Goal: Task Accomplishment & Management: Complete application form

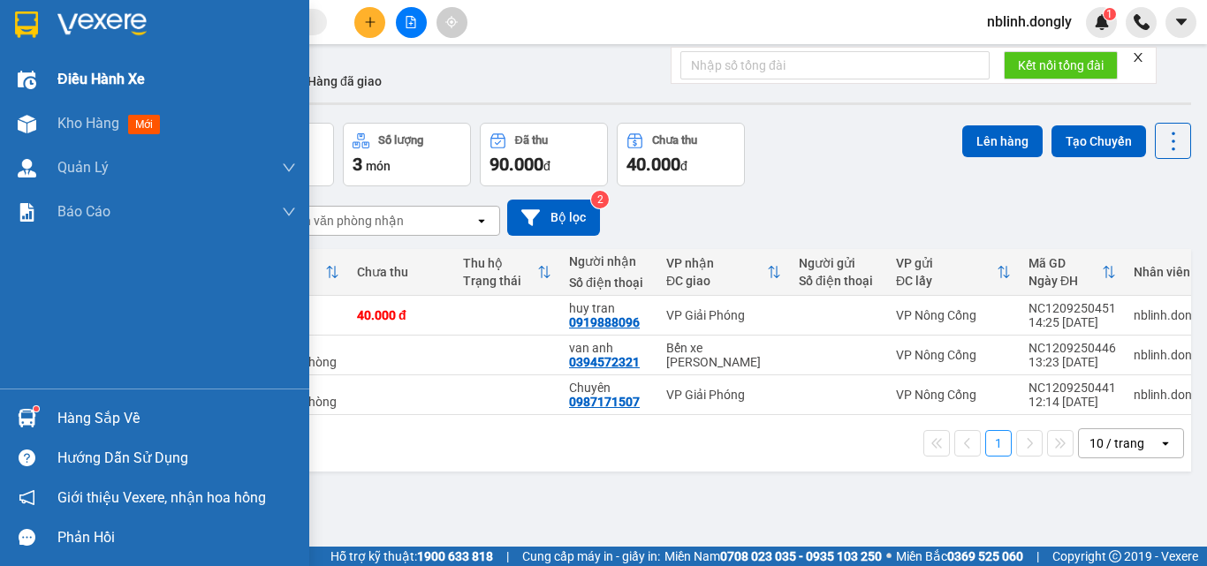
click at [36, 75] on div at bounding box center [26, 80] width 31 height 31
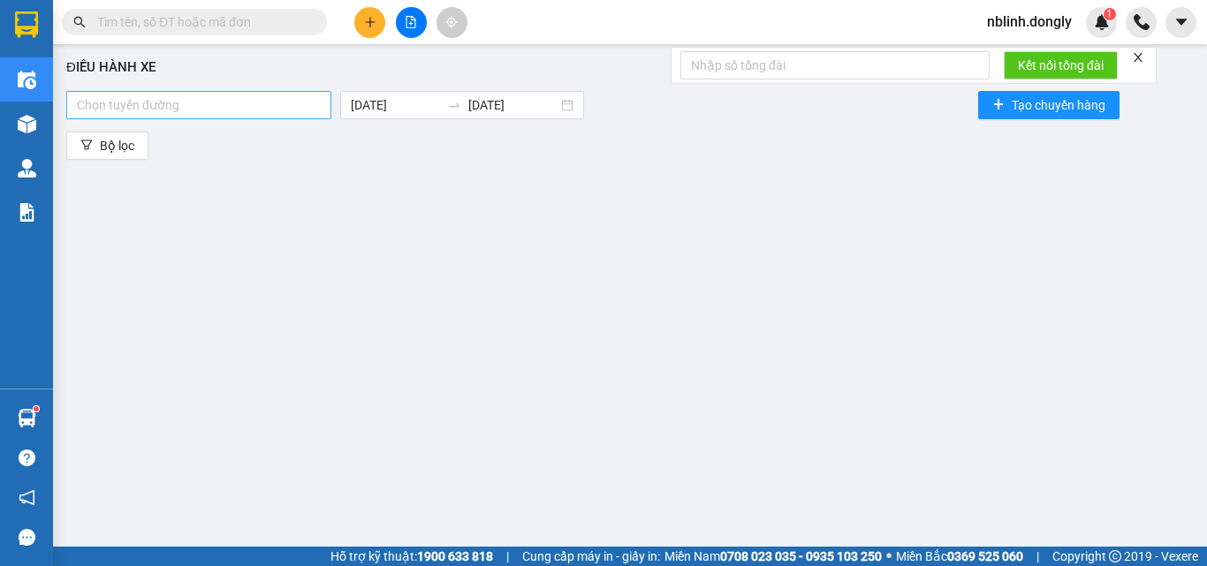
click at [298, 100] on div at bounding box center [199, 105] width 256 height 21
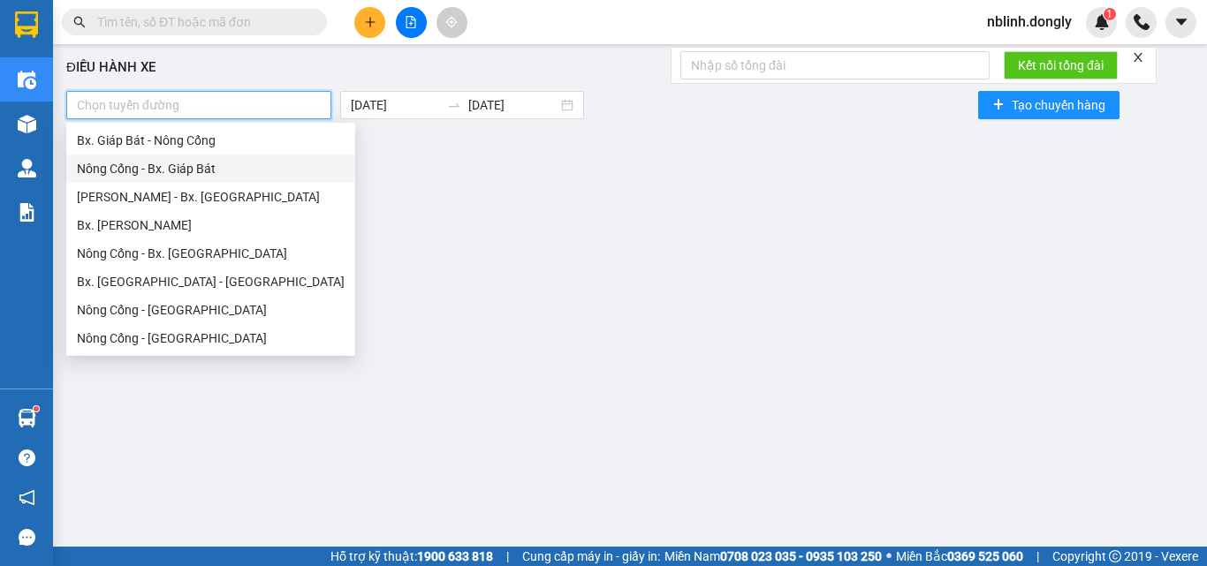
click at [197, 175] on div "Nông Cống - Bx. Giáp Bát" at bounding box center [211, 168] width 268 height 19
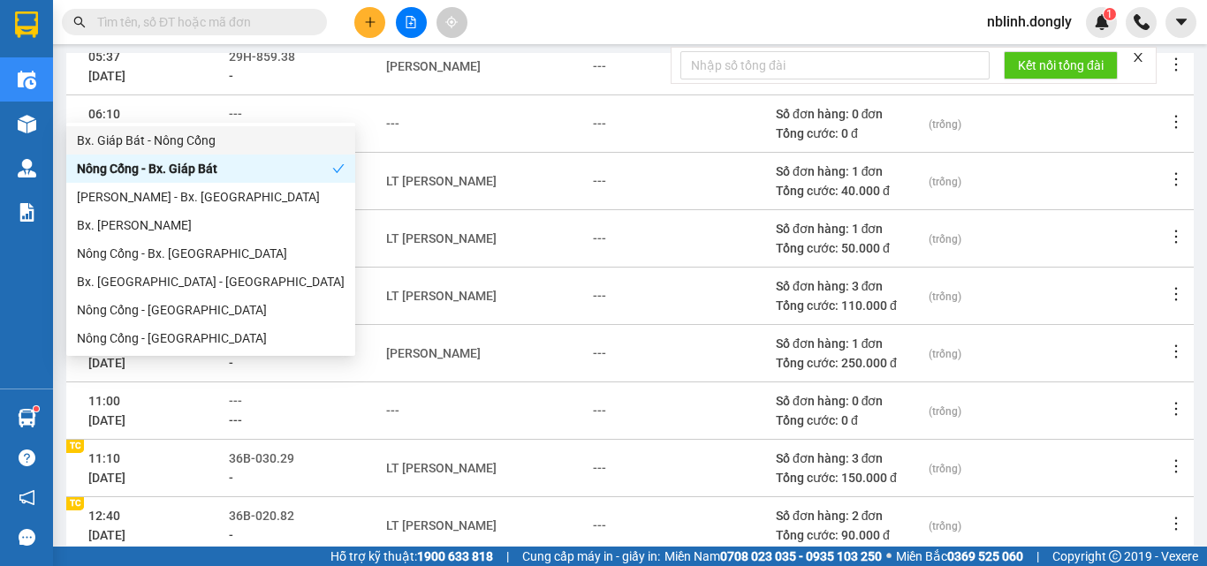
scroll to position [403, 0]
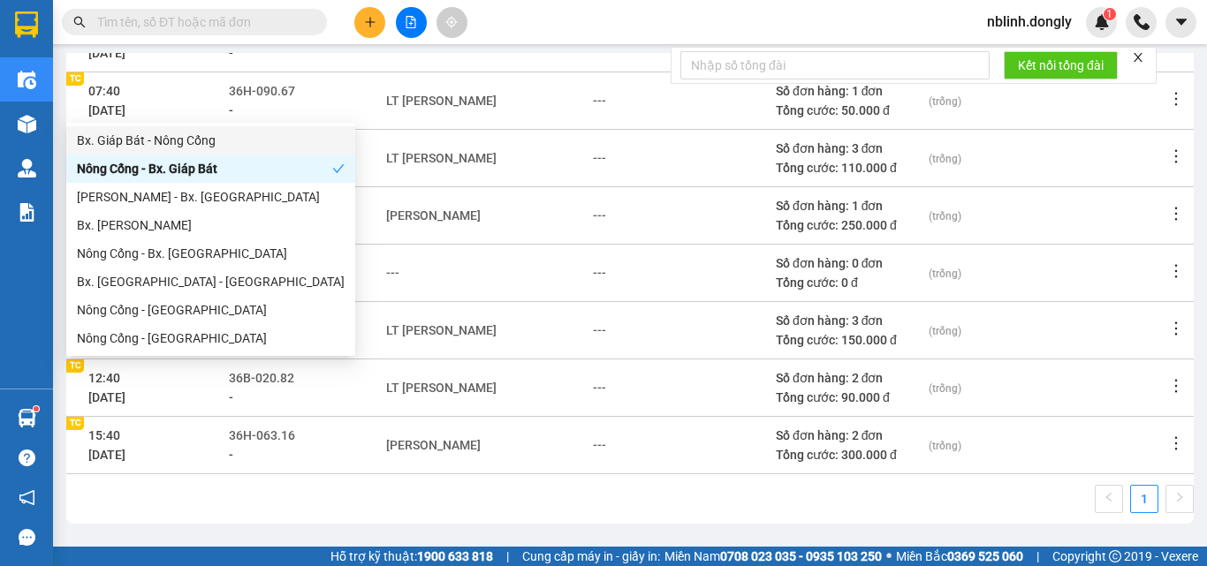
click at [710, 306] on td "---" at bounding box center [683, 329] width 182 height 57
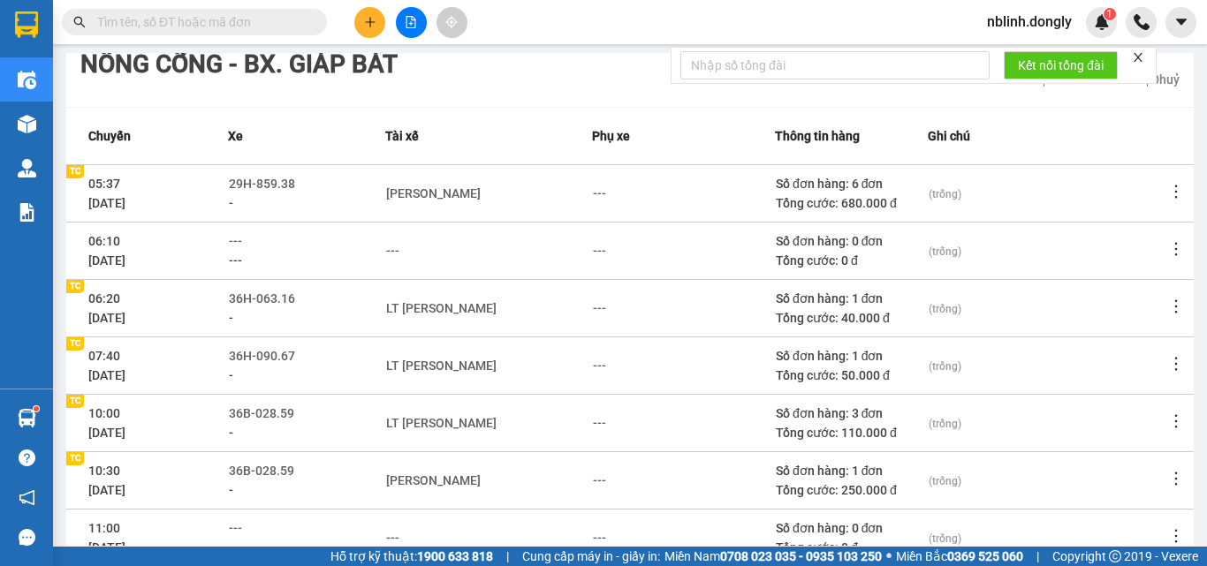
scroll to position [0, 0]
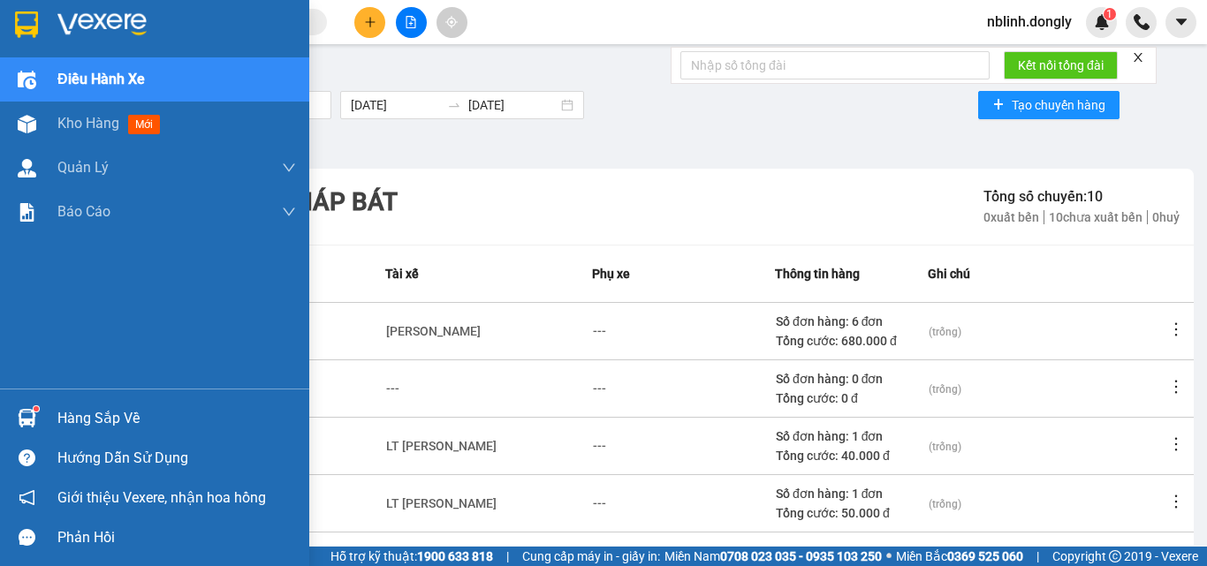
click at [27, 37] on img at bounding box center [26, 24] width 23 height 27
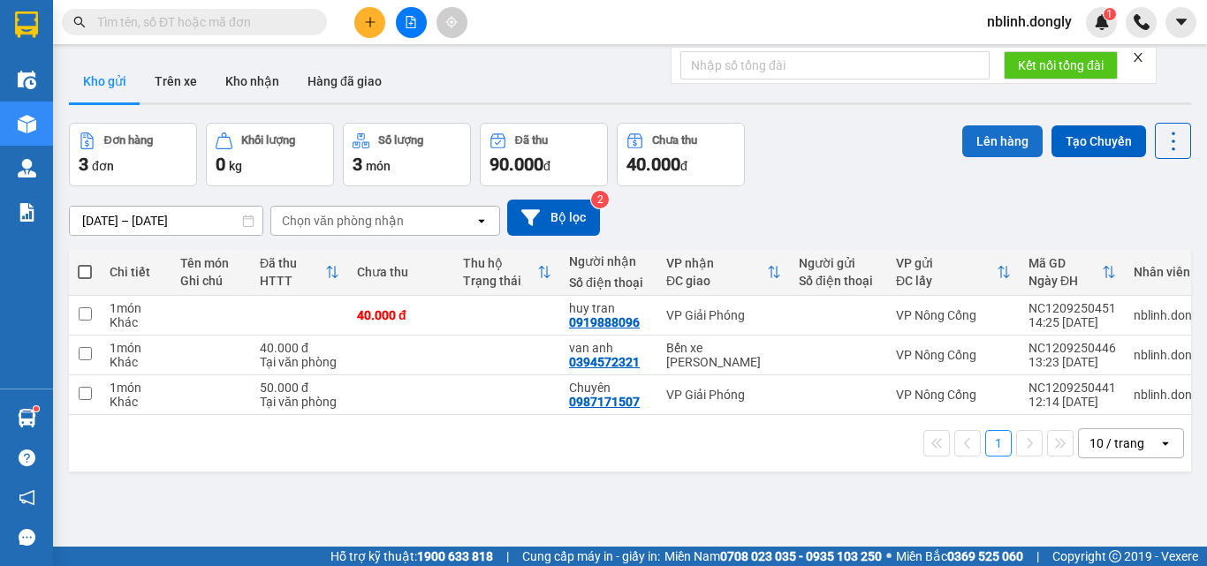
click at [975, 137] on button "Lên hàng" at bounding box center [1002, 141] width 80 height 32
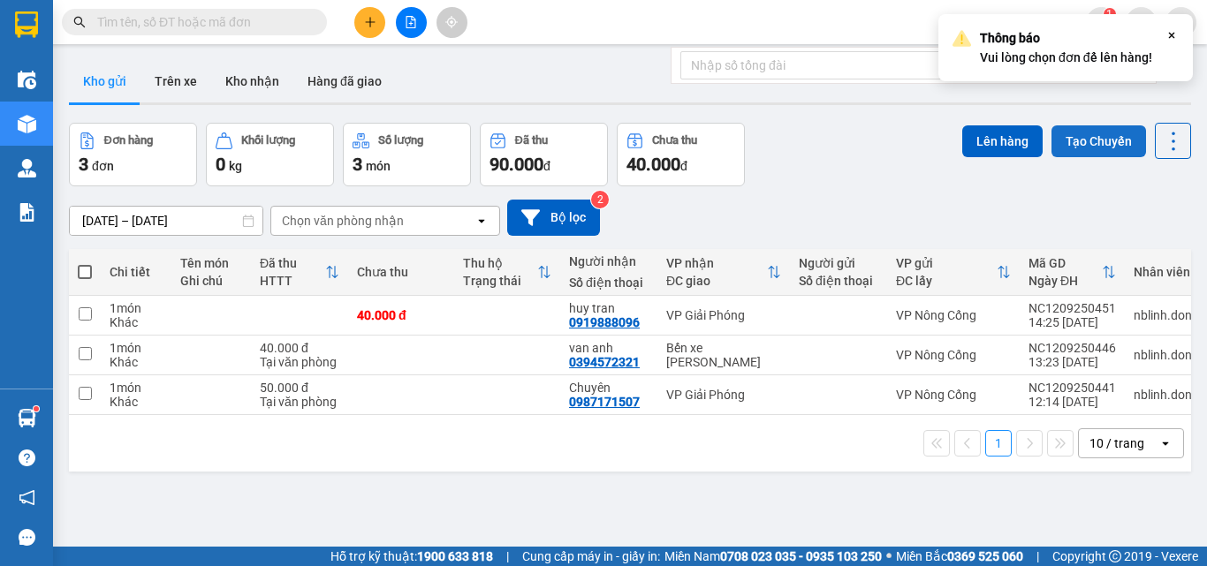
click at [1097, 153] on button "Tạo Chuyến" at bounding box center [1099, 141] width 95 height 32
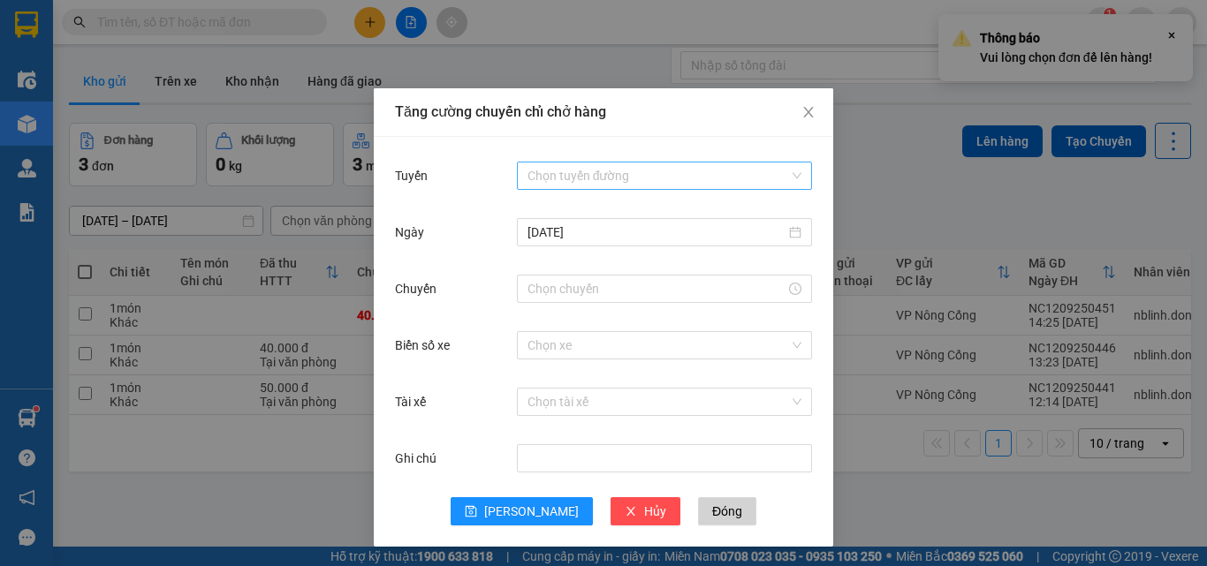
click at [688, 175] on input "Tuyến" at bounding box center [659, 176] width 262 height 27
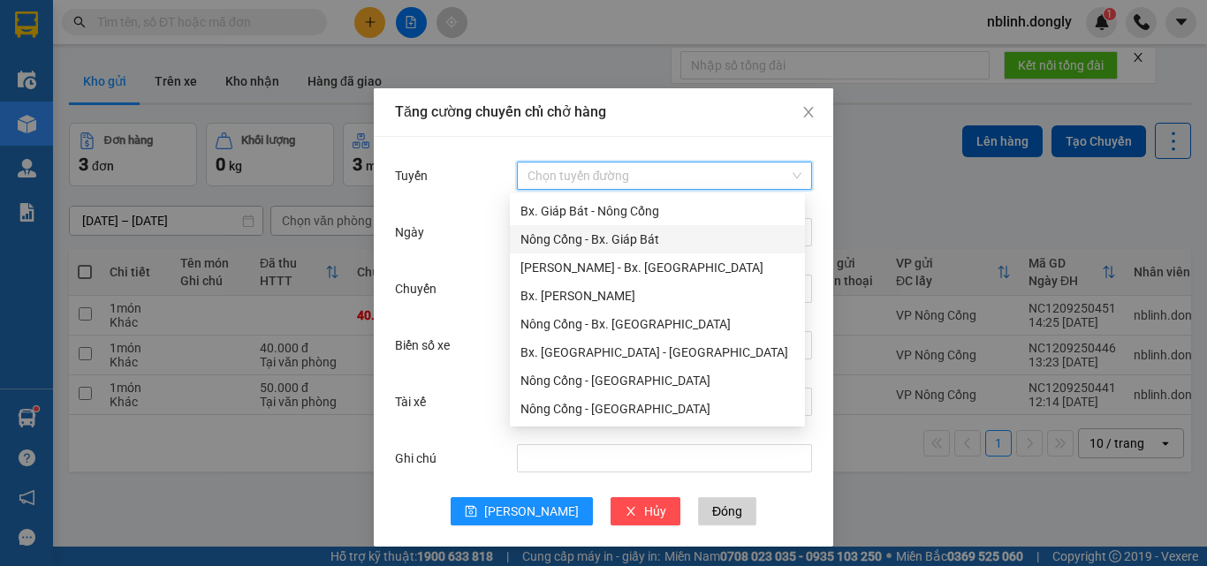
click at [631, 246] on div "Nông Cống - Bx. Giáp Bát" at bounding box center [658, 239] width 274 height 19
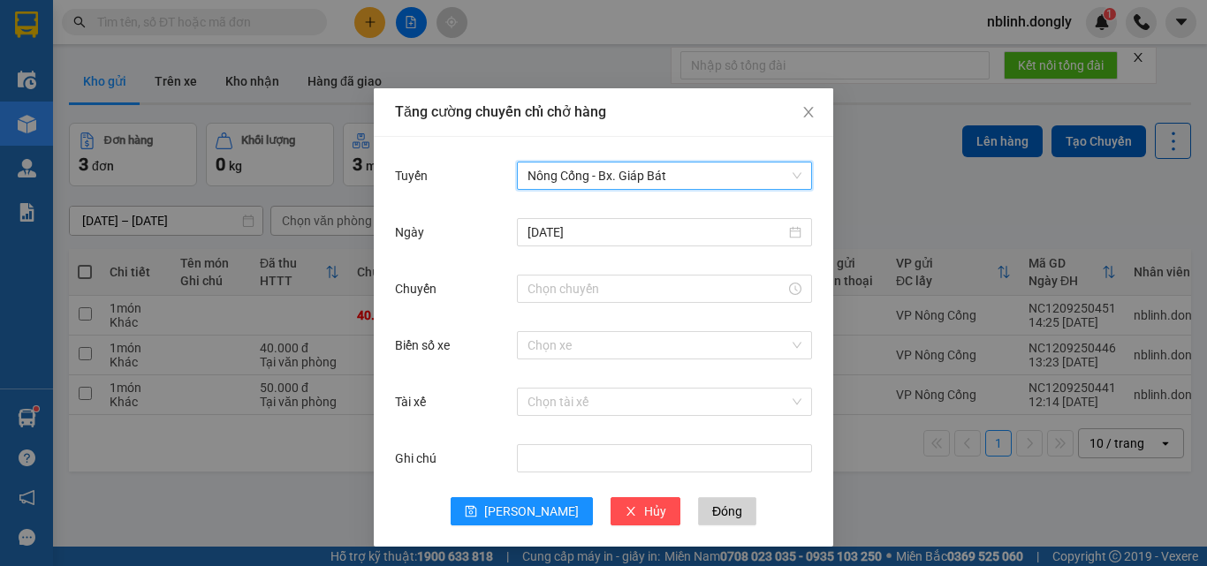
click at [626, 310] on div "Chuyến" at bounding box center [603, 299] width 417 height 57
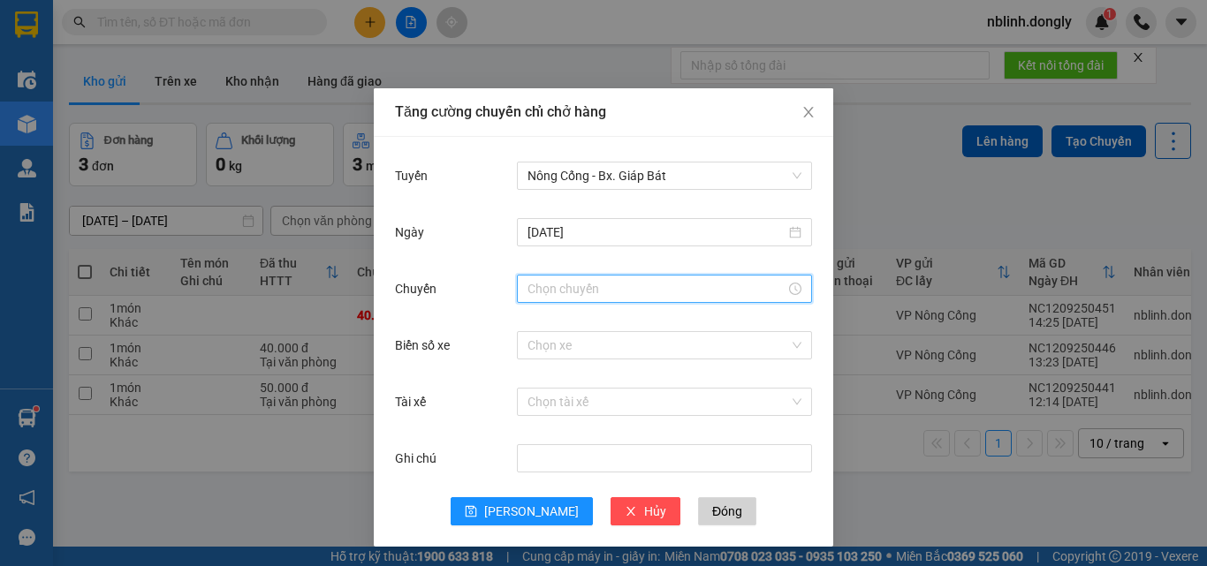
click at [628, 294] on input "Chuyến" at bounding box center [657, 288] width 258 height 19
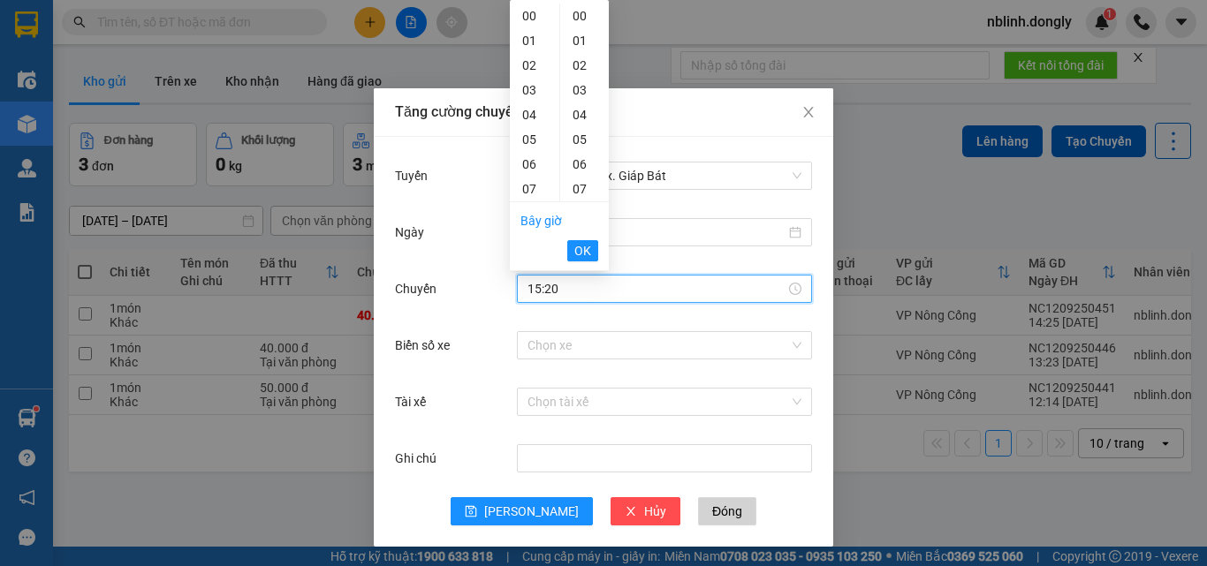
scroll to position [495, 0]
click at [589, 249] on span "OK" at bounding box center [582, 250] width 17 height 19
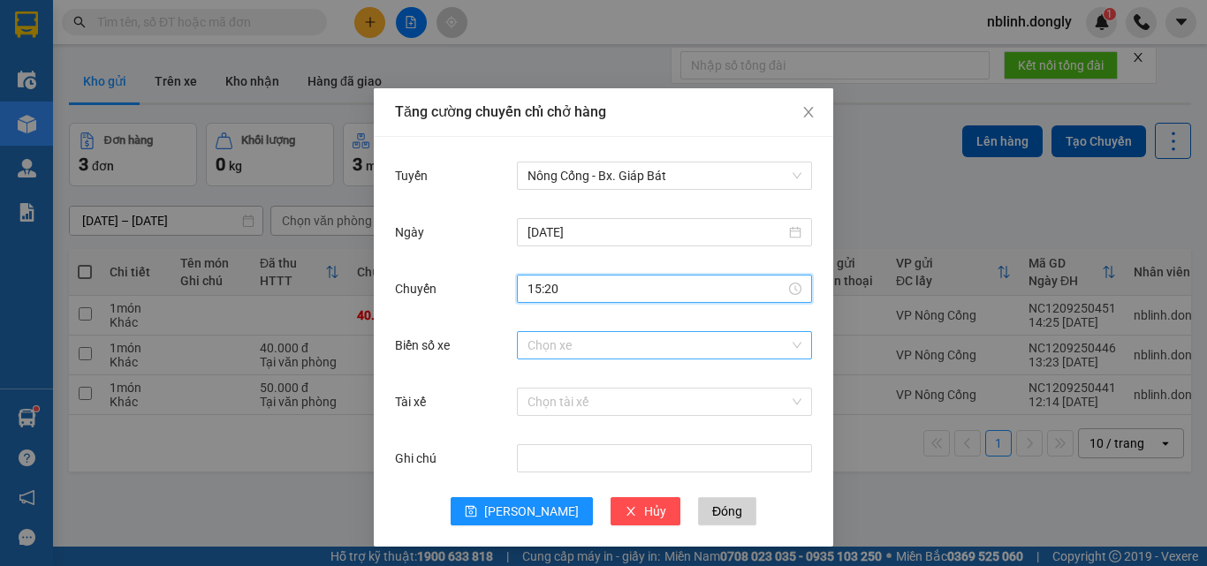
type input "15:20"
click at [566, 338] on input "Biển số xe" at bounding box center [659, 345] width 262 height 27
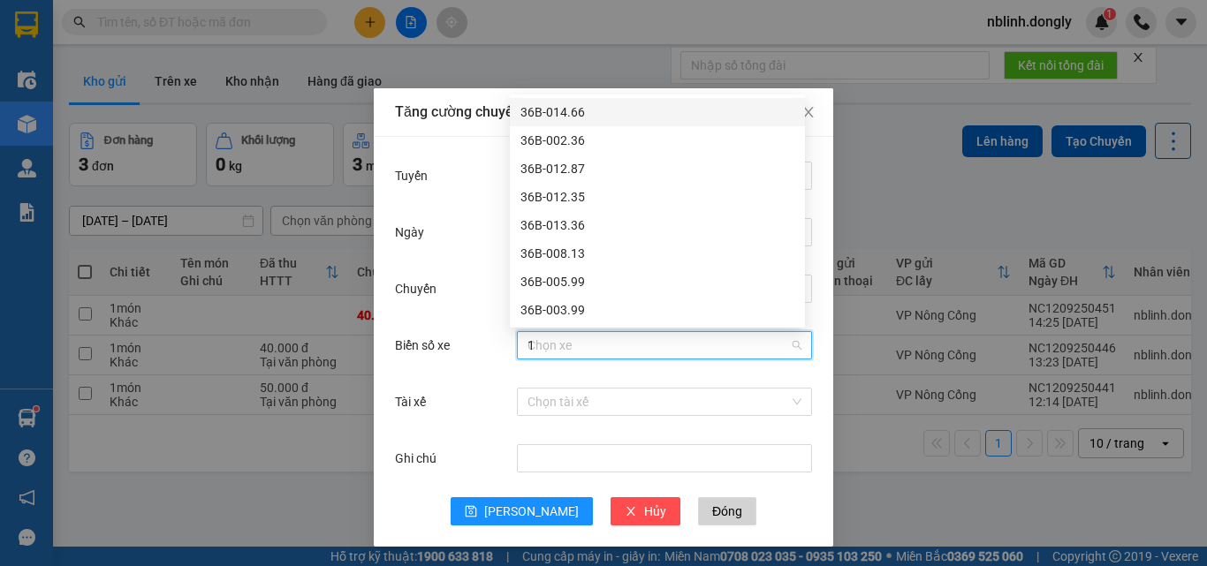
type input "16"
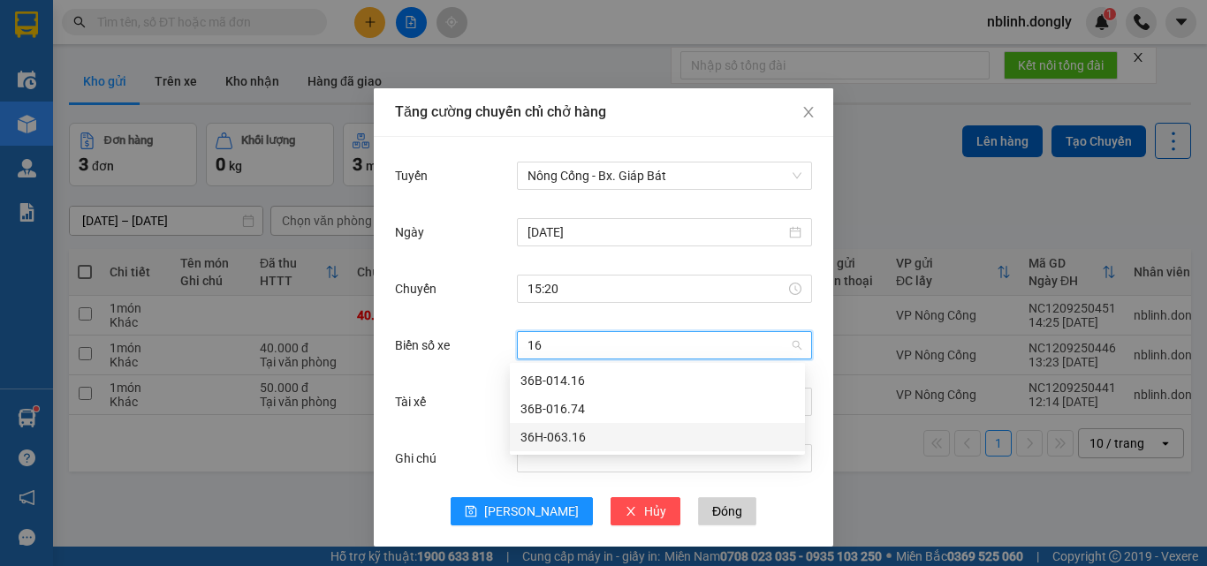
click at [575, 432] on div "36H-063.16" at bounding box center [658, 437] width 274 height 19
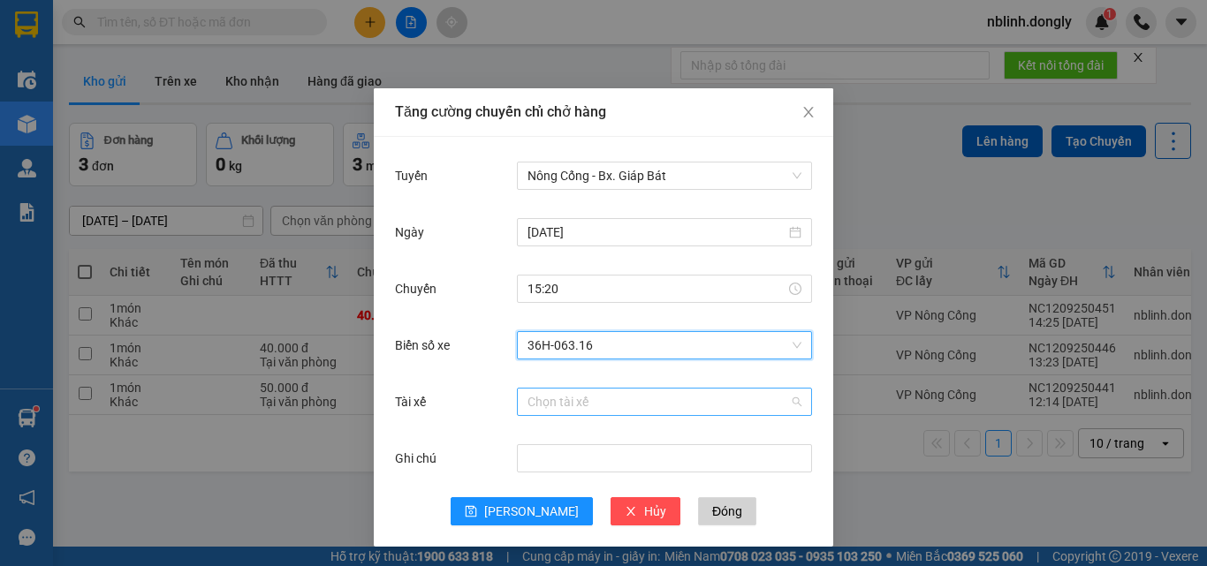
click at [571, 397] on input "Tài xế" at bounding box center [659, 402] width 262 height 27
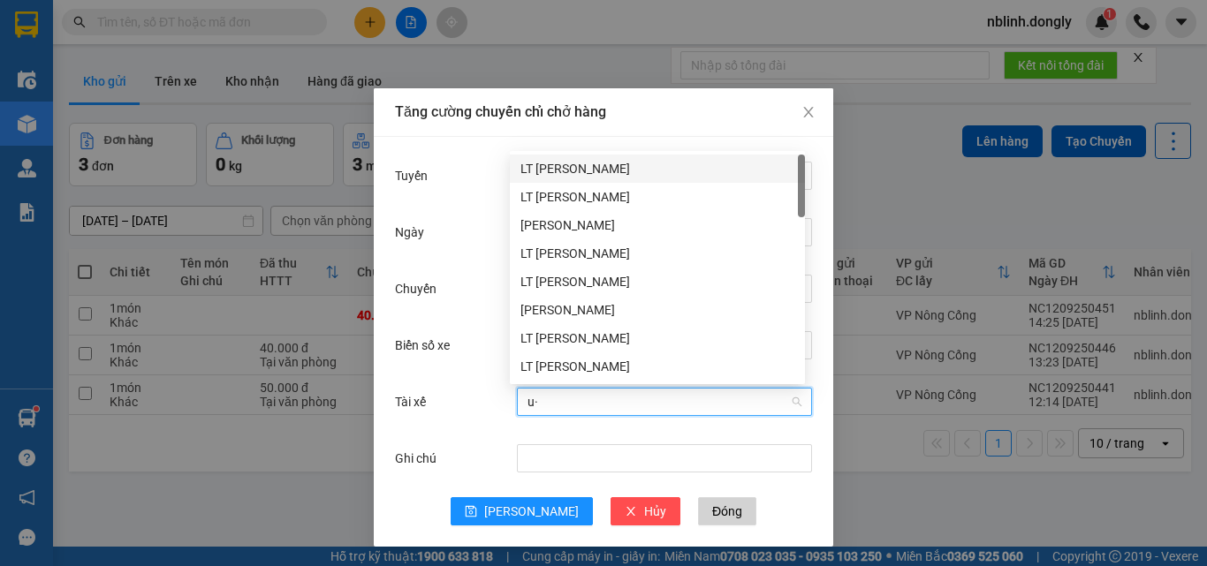
type input "u"
type input "ư"
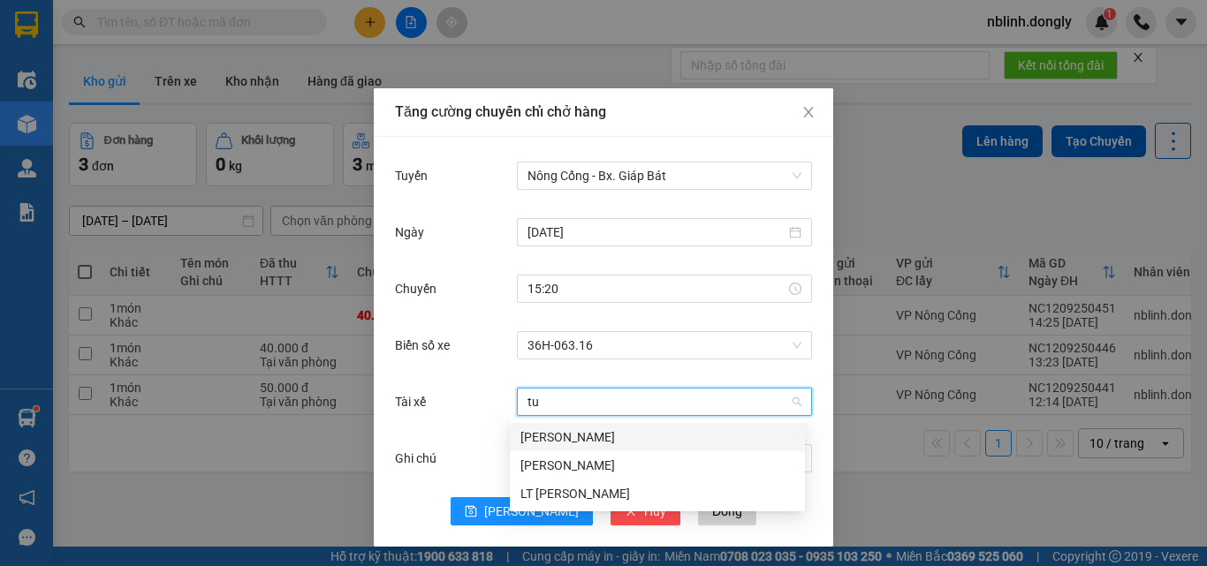
type input "t"
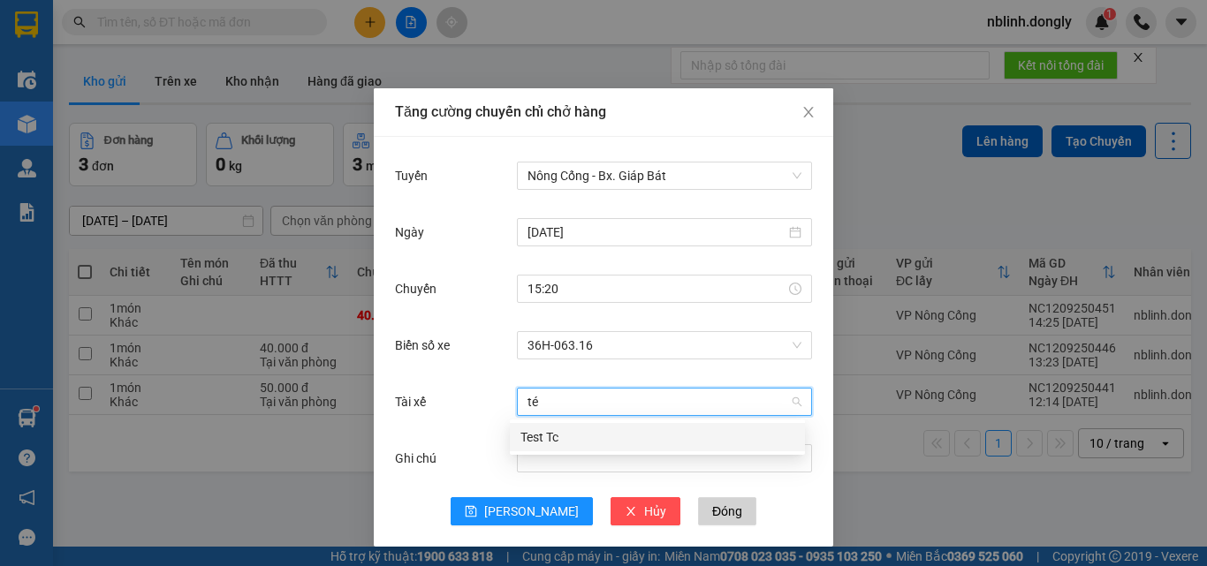
type input "té"
click at [559, 421] on body "Kết quả tìm kiếm ( 0 ) Bộ lọc No Data nblinh.dongly 1 Điều hành xe Kho hàng mới…" at bounding box center [603, 283] width 1207 height 566
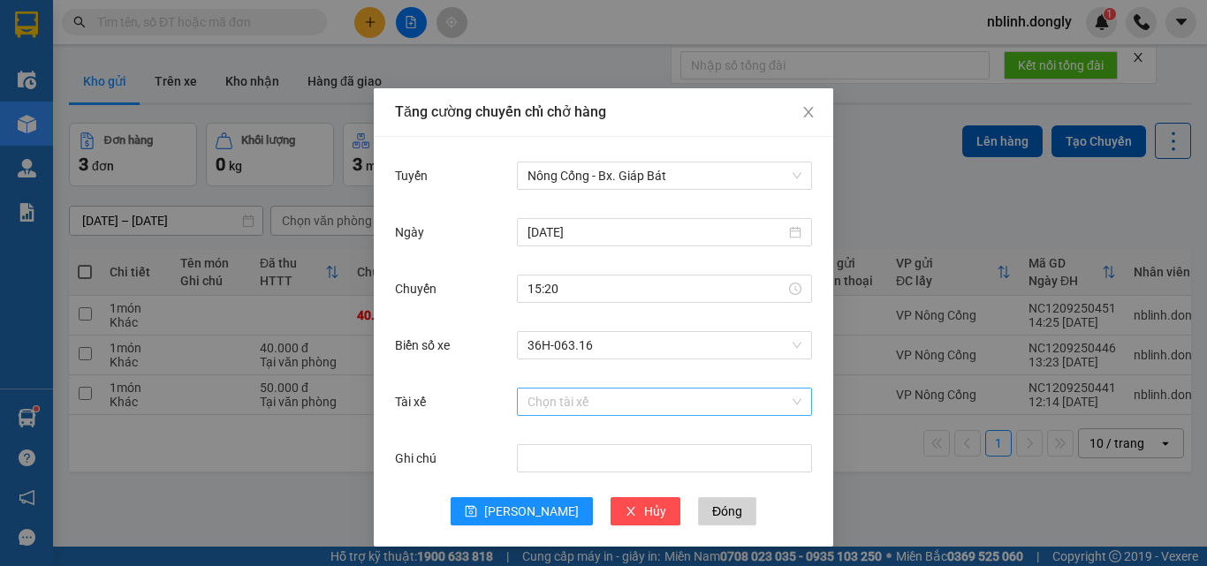
click at [578, 407] on input "Tài xế" at bounding box center [659, 402] width 262 height 27
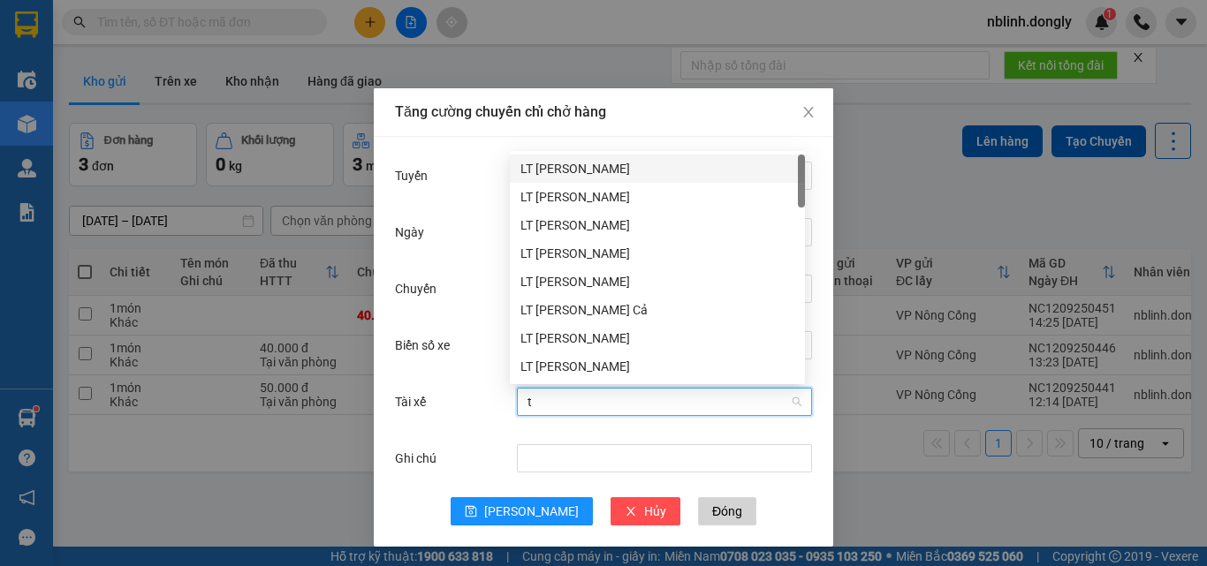
type input "té"
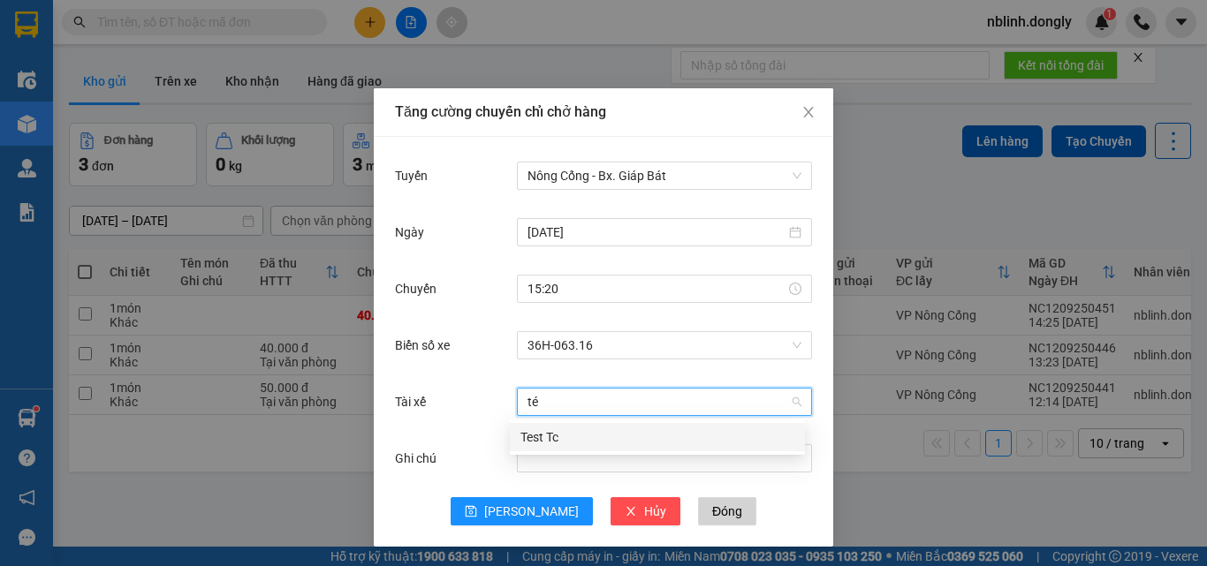
click at [544, 438] on div "Test Tc" at bounding box center [658, 437] width 274 height 19
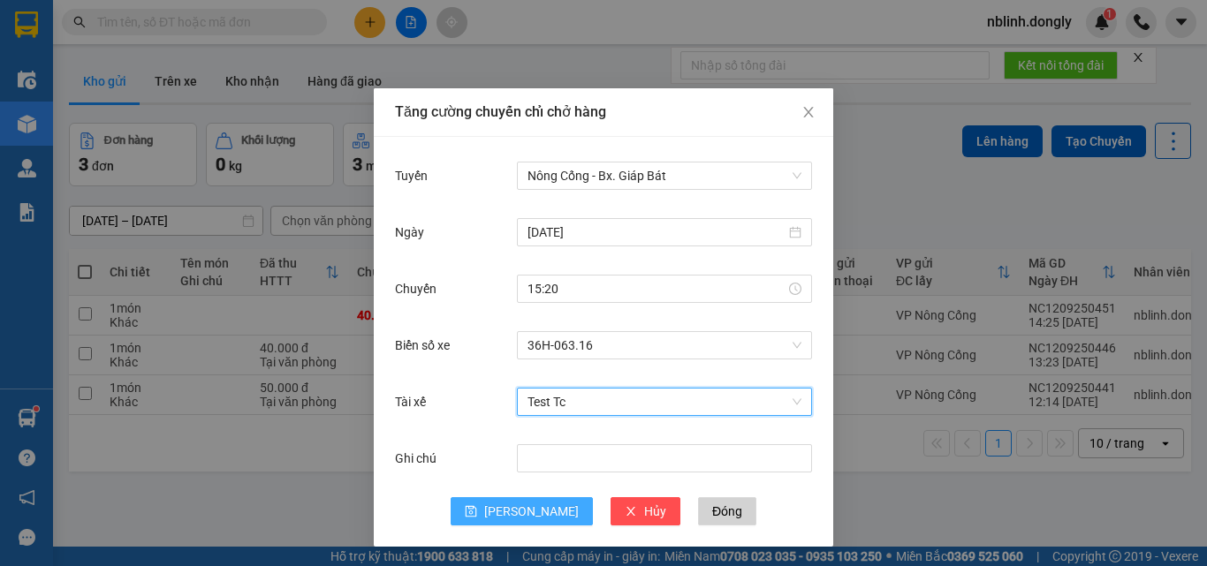
click at [525, 519] on span "[PERSON_NAME]" at bounding box center [531, 511] width 95 height 19
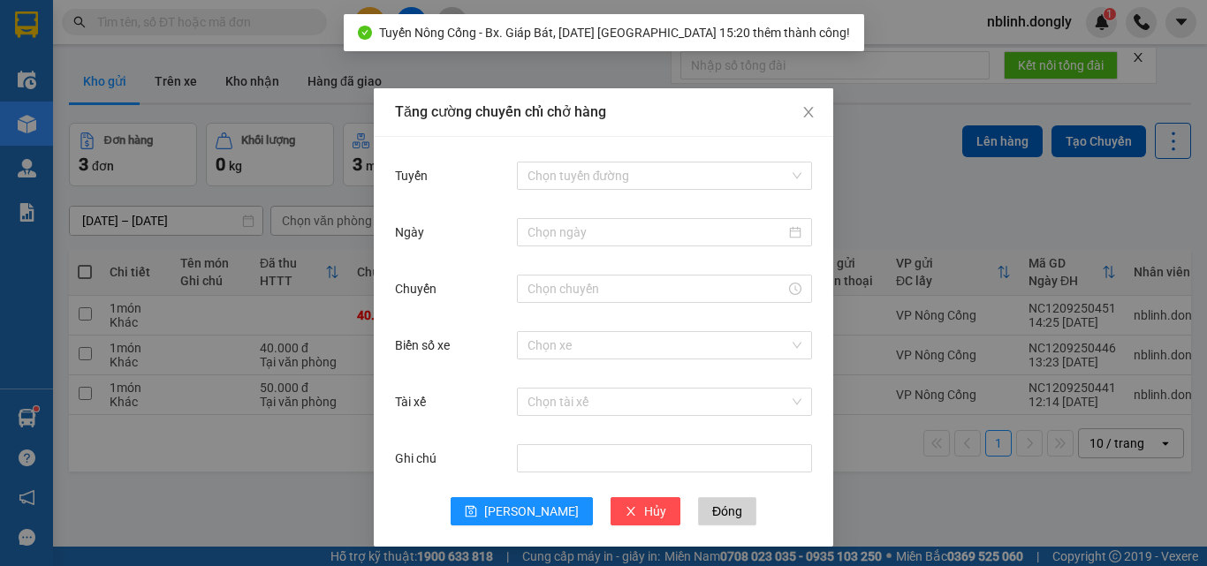
click at [311, 523] on div "Tăng cường chuyến chỉ chở hàng Tuyến Chọn tuyến đường Ngày Chuyến Biển số xe Ch…" at bounding box center [603, 283] width 1207 height 566
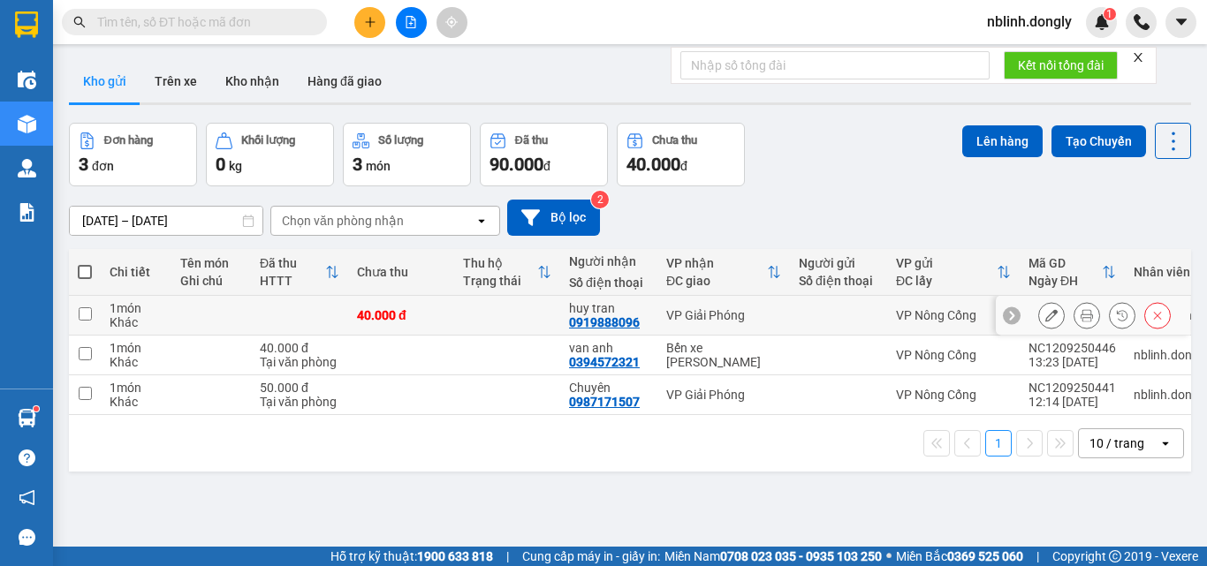
click at [229, 315] on td at bounding box center [211, 316] width 80 height 40
checkbox input "true"
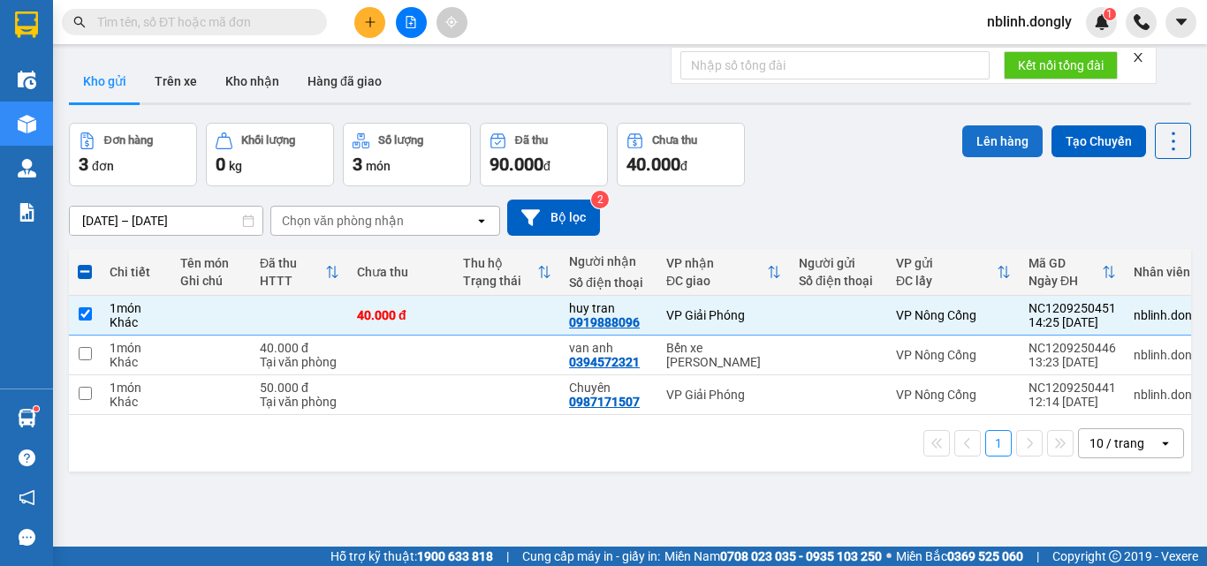
click at [985, 136] on button "Lên hàng" at bounding box center [1002, 141] width 80 height 32
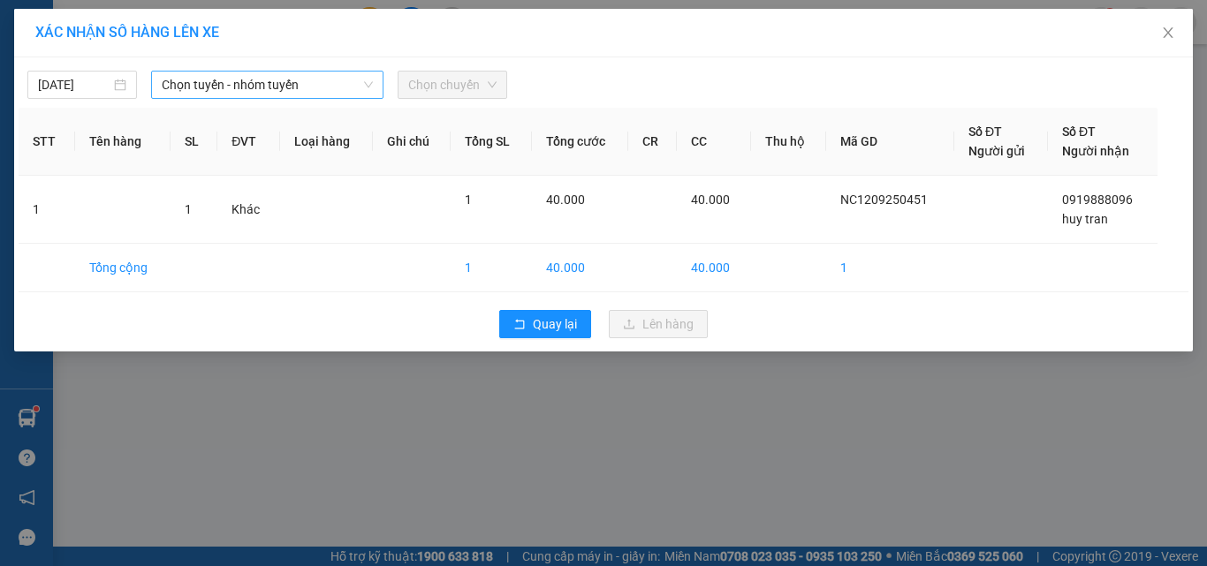
click at [203, 79] on span "Chọn tuyến - nhóm tuyến" at bounding box center [267, 85] width 211 height 27
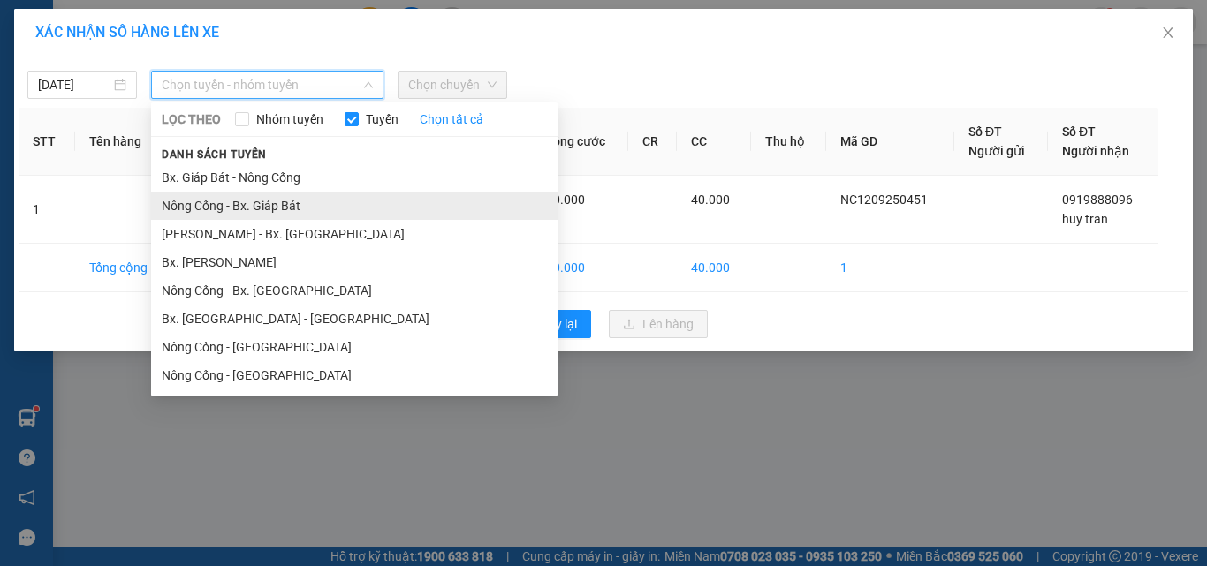
click at [245, 205] on li "Nông Cống - Bx. Giáp Bát" at bounding box center [354, 206] width 407 height 28
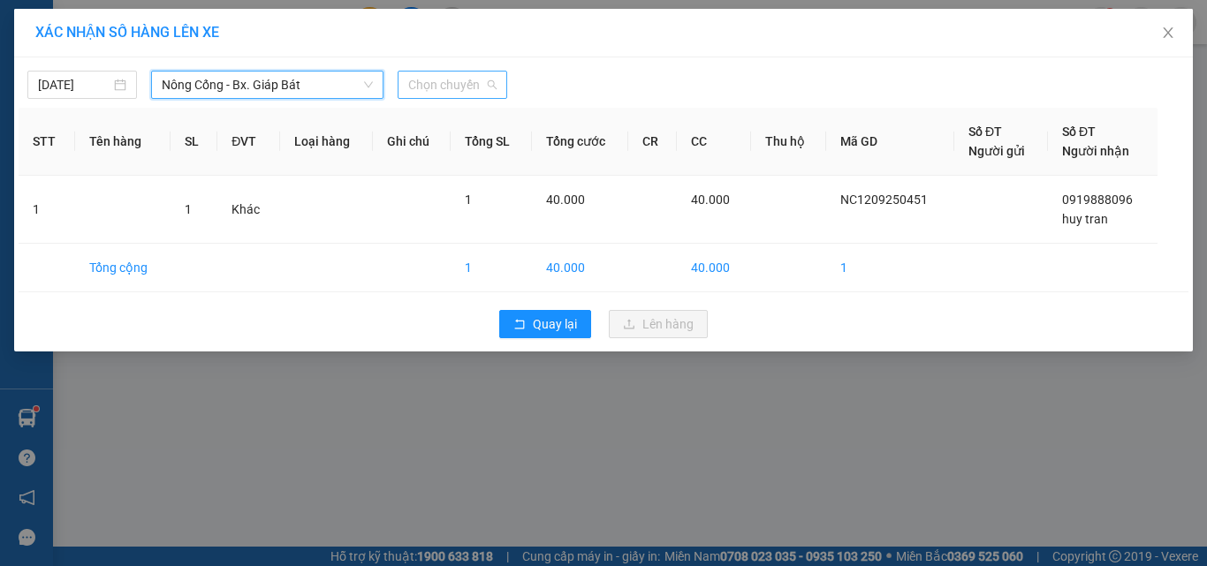
click at [409, 82] on span "Chọn chuyến" at bounding box center [452, 85] width 88 height 27
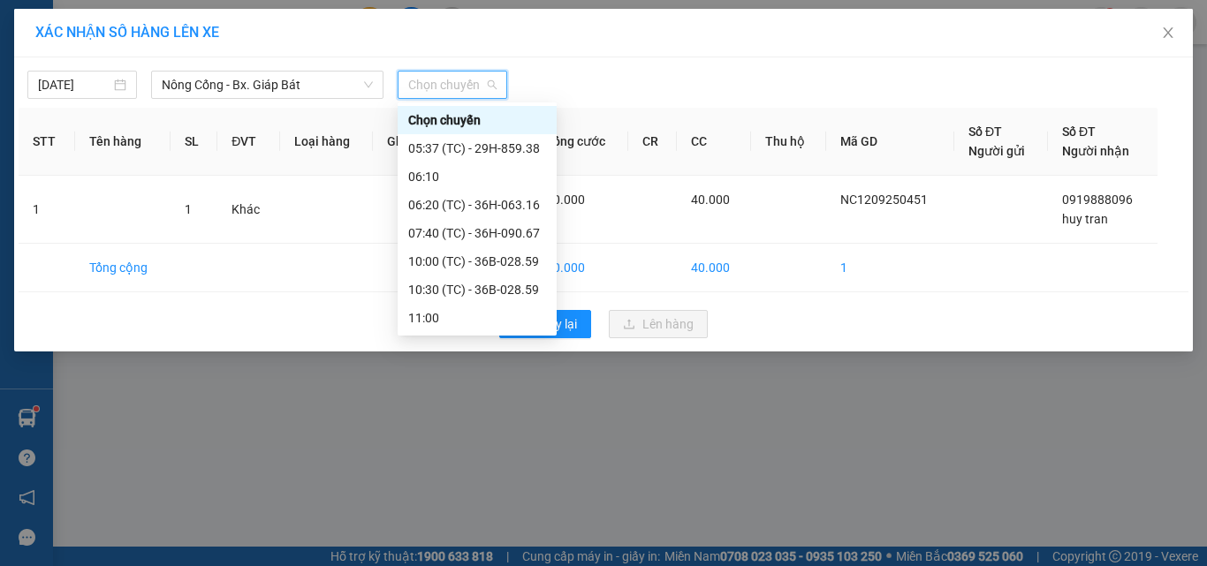
scroll to position [113, 0]
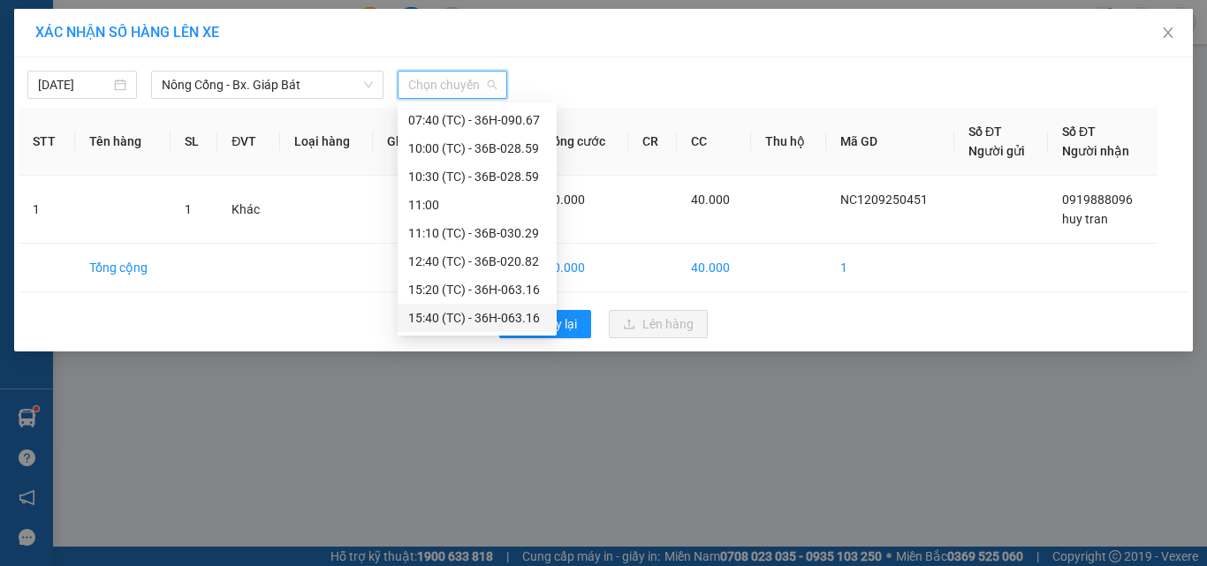
click at [492, 315] on div "15:40 (TC) - 36H-063.16" at bounding box center [477, 317] width 138 height 19
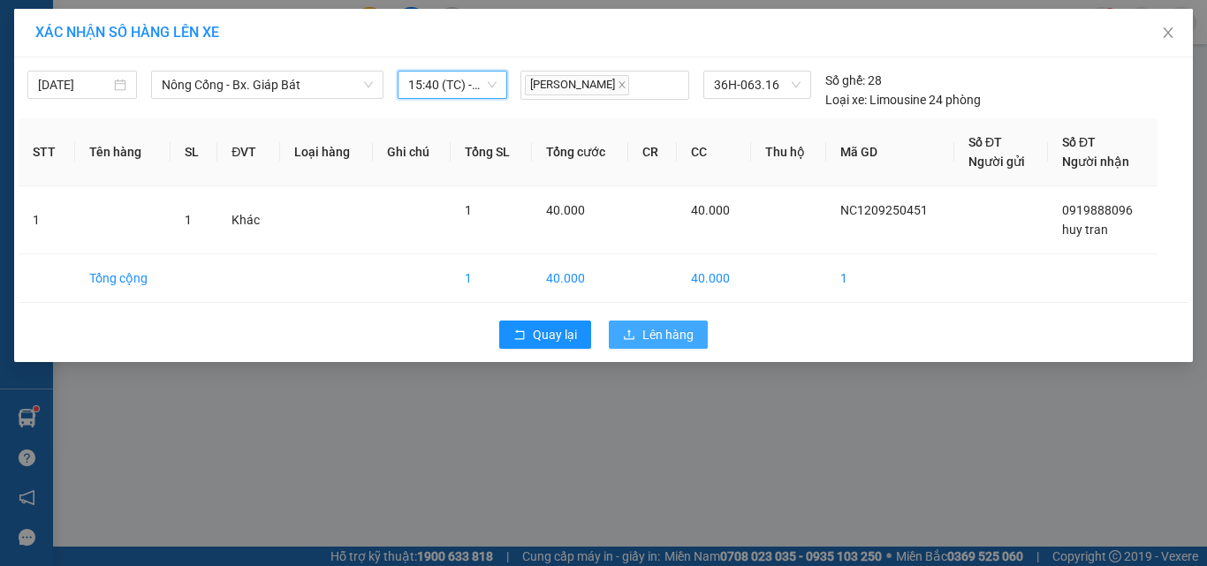
click at [660, 330] on span "Lên hàng" at bounding box center [667, 334] width 51 height 19
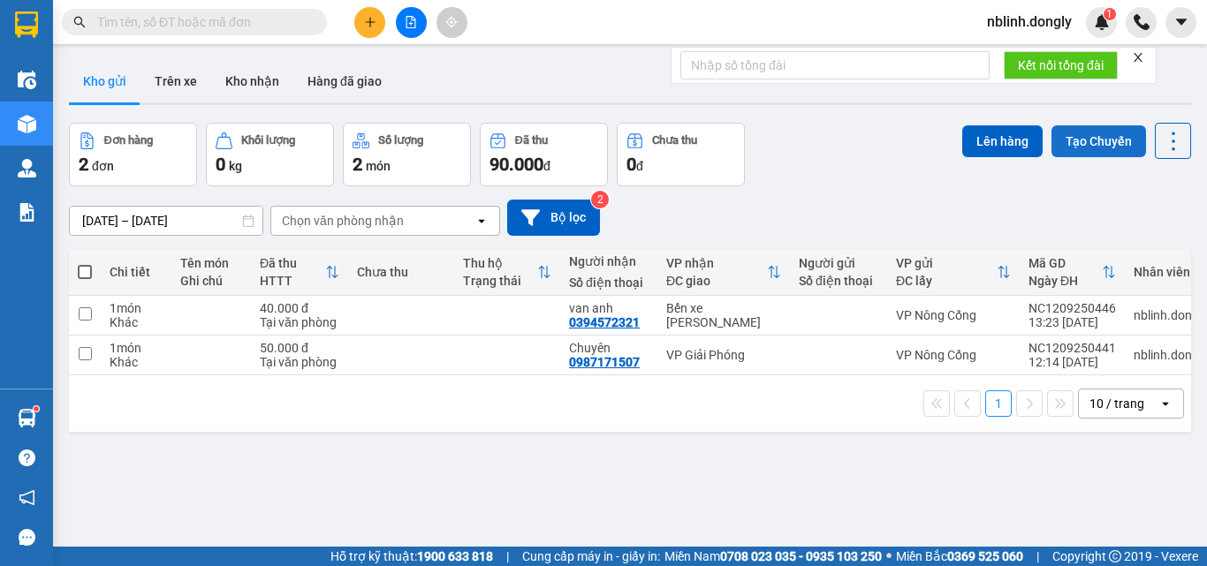
click at [1052, 133] on button "Tạo Chuyến" at bounding box center [1099, 141] width 95 height 32
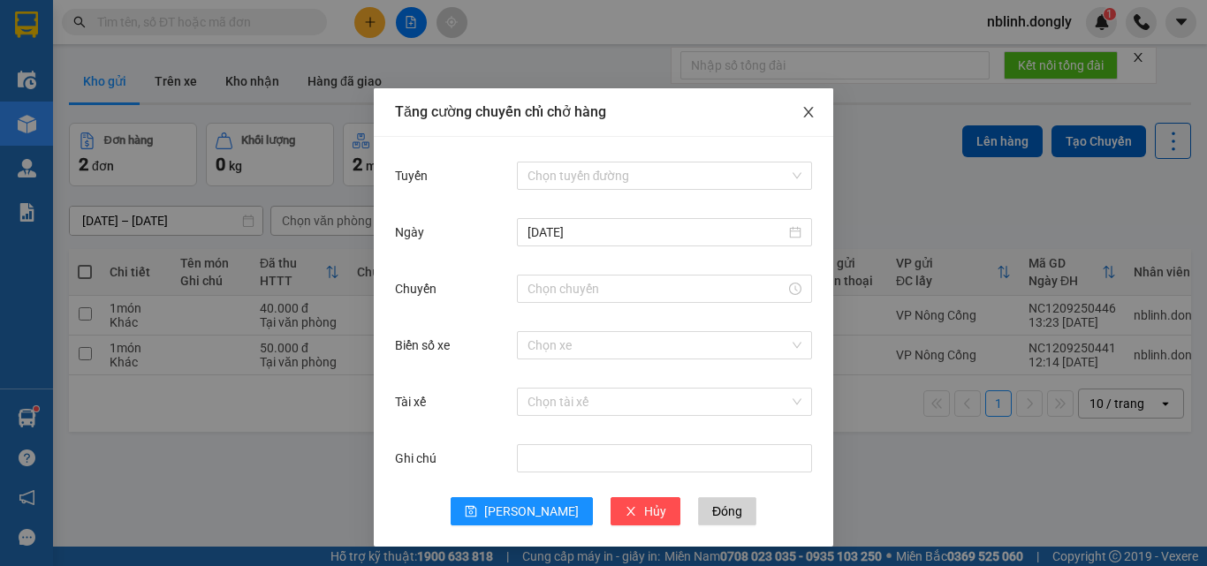
click at [807, 121] on span "Close" at bounding box center [808, 112] width 49 height 49
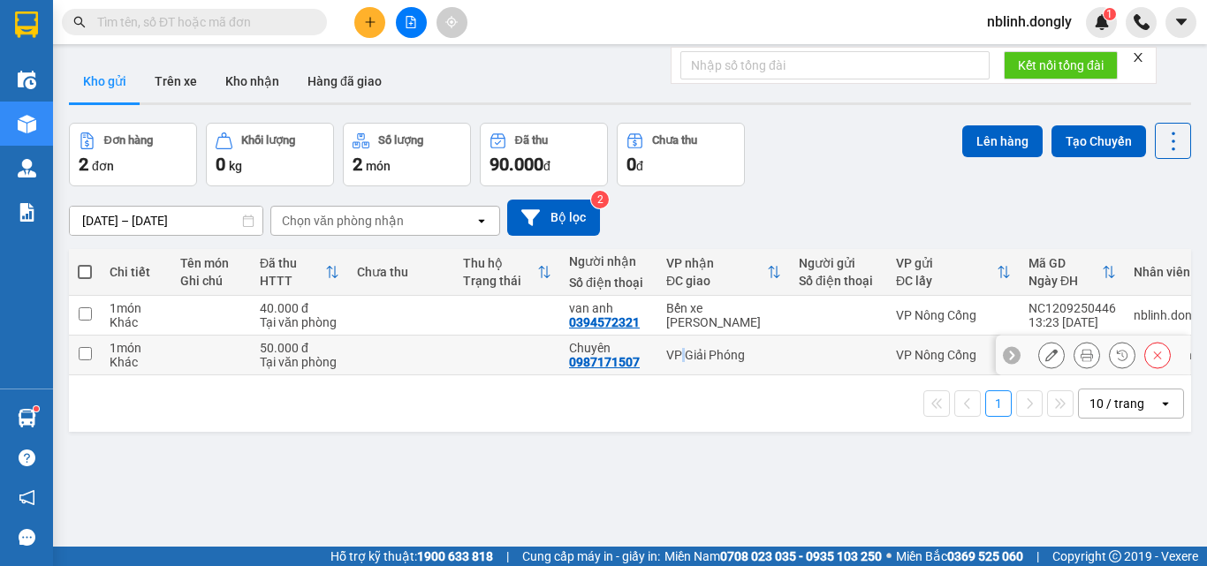
click at [681, 343] on td "VP Giải Phóng" at bounding box center [723, 356] width 133 height 40
checkbox input "true"
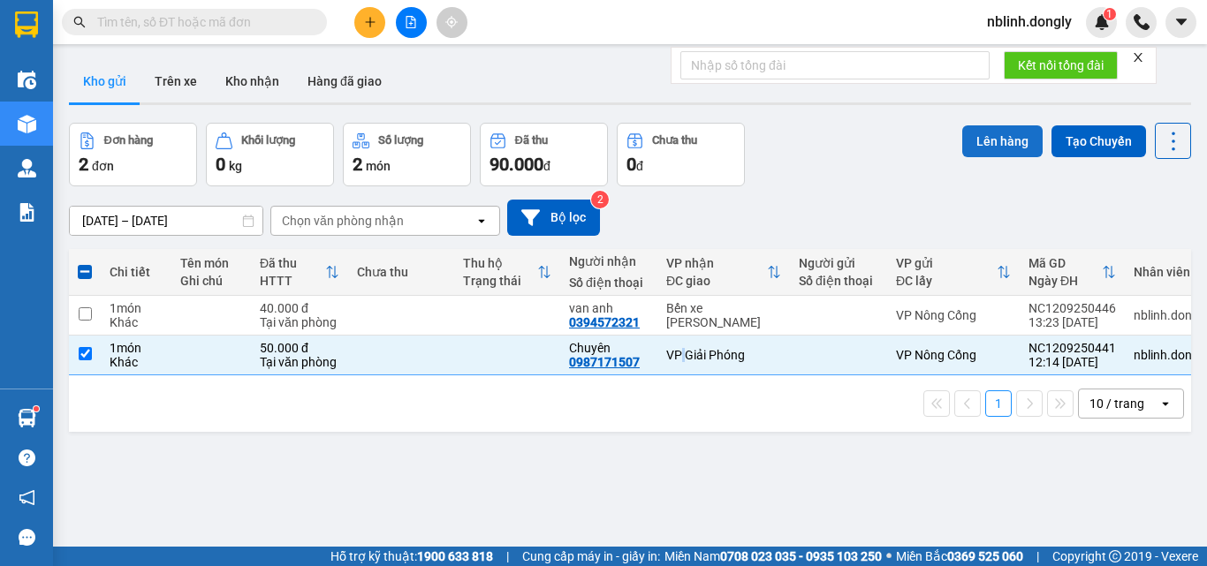
click at [969, 132] on button "Lên hàng" at bounding box center [1002, 141] width 80 height 32
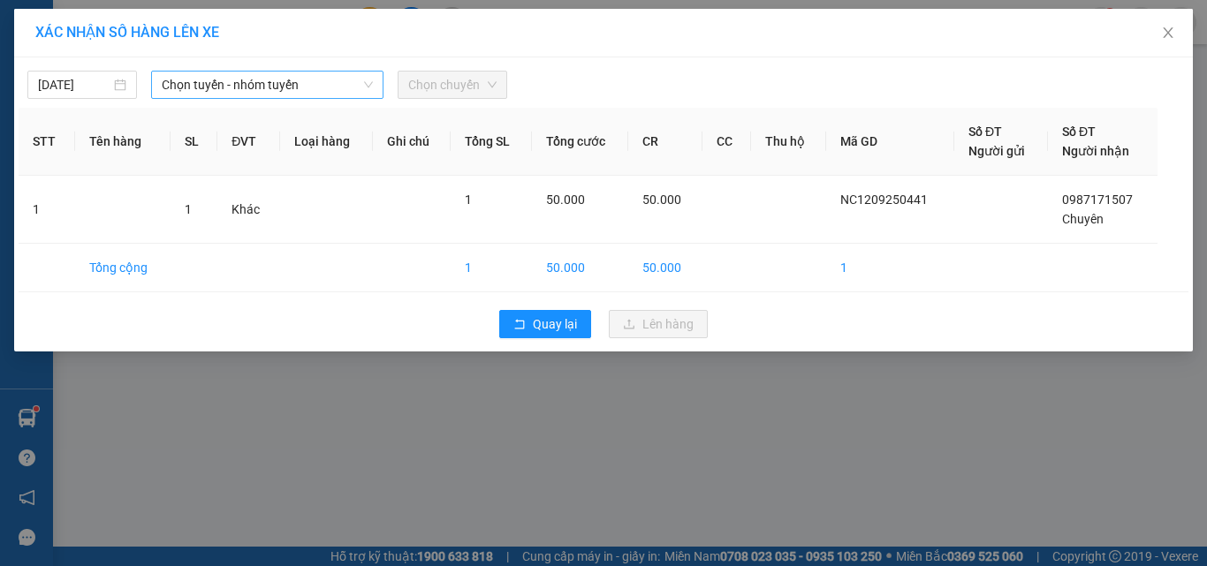
click at [282, 80] on span "Chọn tuyến - nhóm tuyến" at bounding box center [267, 85] width 211 height 27
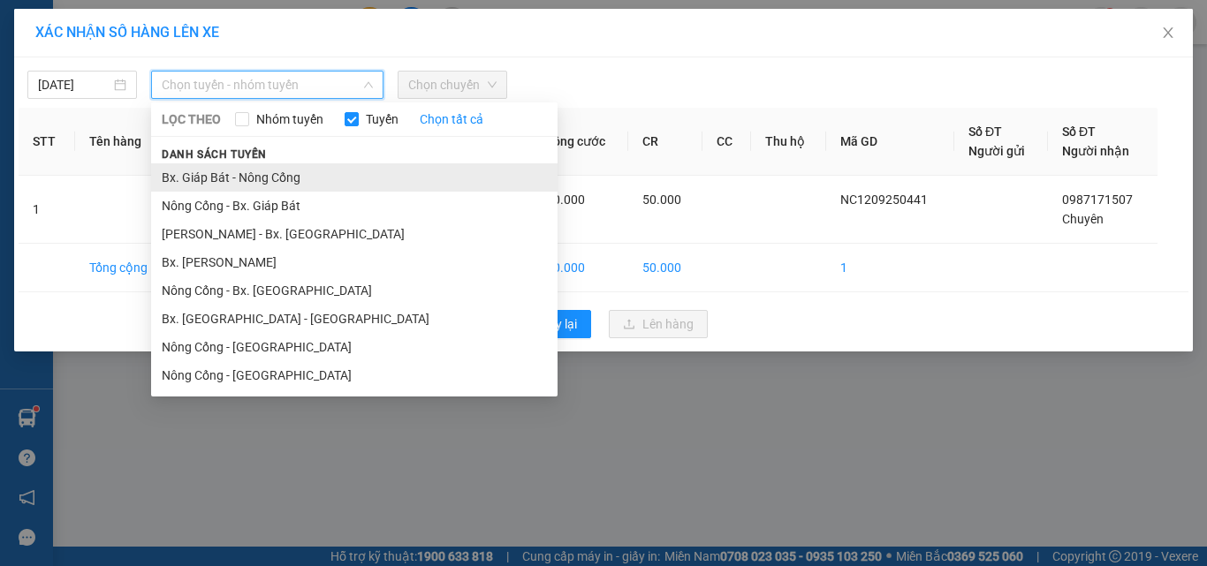
click at [239, 190] on li "Bx. Giáp Bát - Nông Cống" at bounding box center [354, 177] width 407 height 28
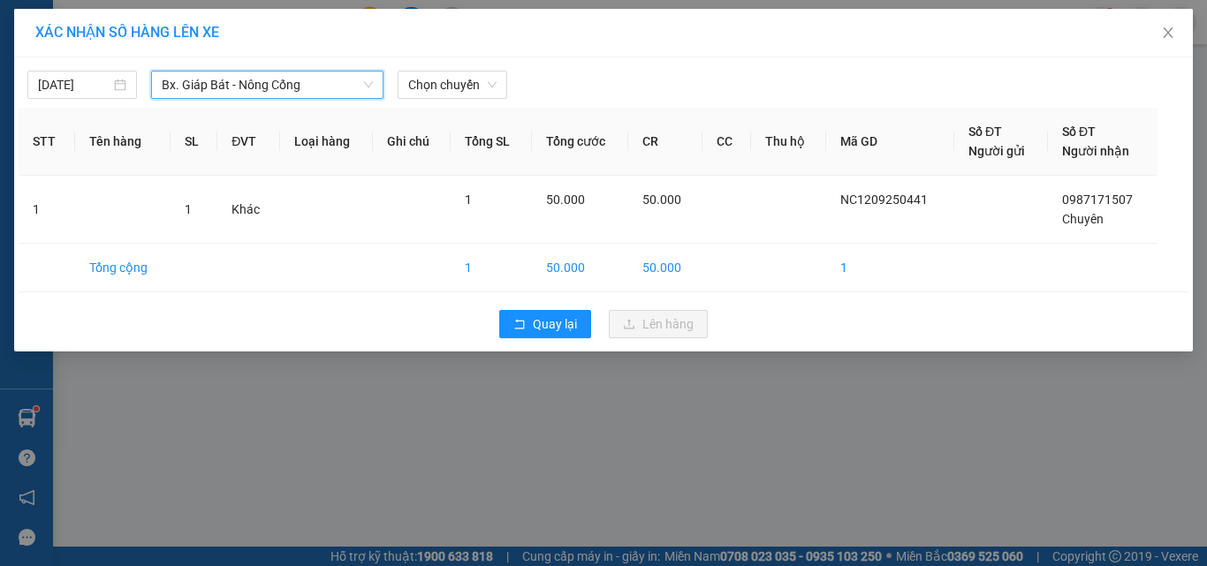
click at [302, 87] on span "Bx. Giáp Bát - Nông Cống" at bounding box center [267, 85] width 211 height 27
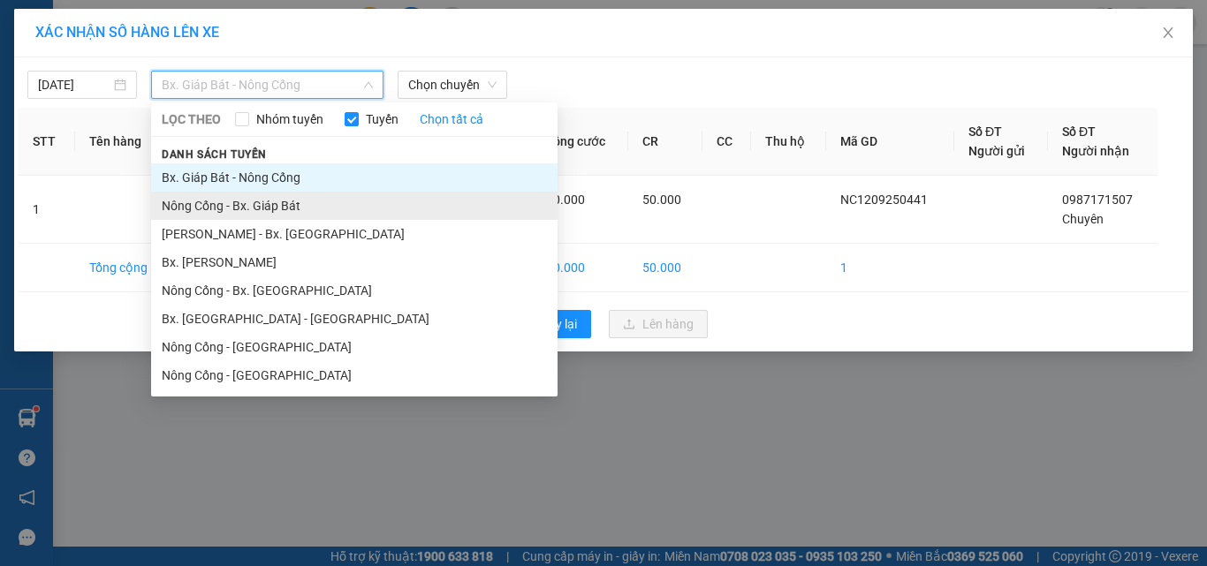
click at [263, 201] on li "Nông Cống - Bx. Giáp Bát" at bounding box center [354, 206] width 407 height 28
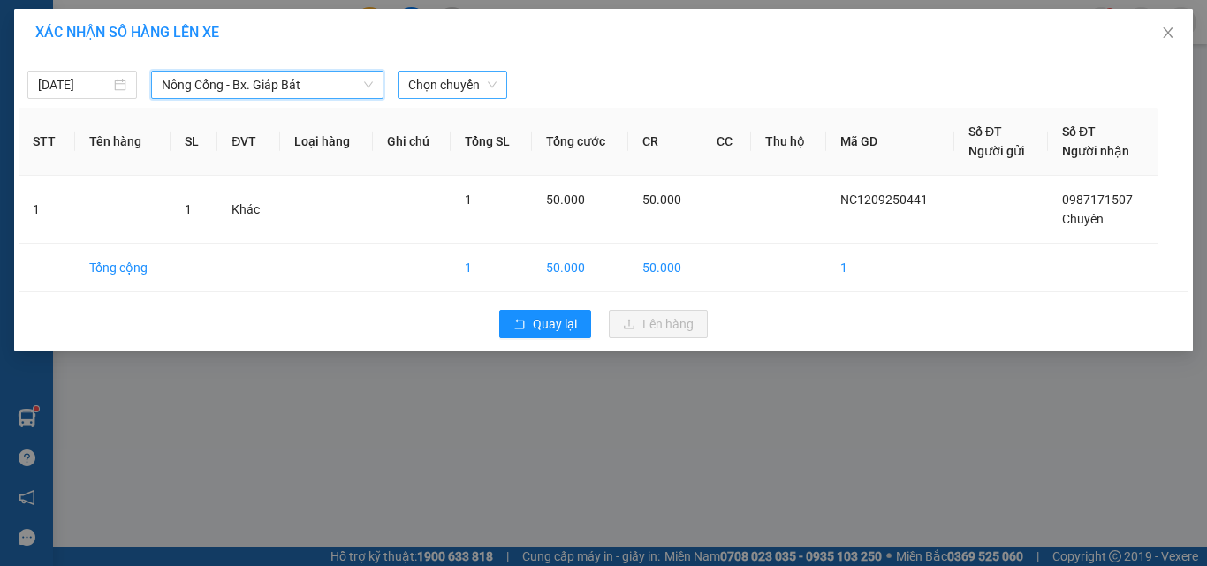
click at [439, 89] on span "Chọn chuyến" at bounding box center [452, 85] width 88 height 27
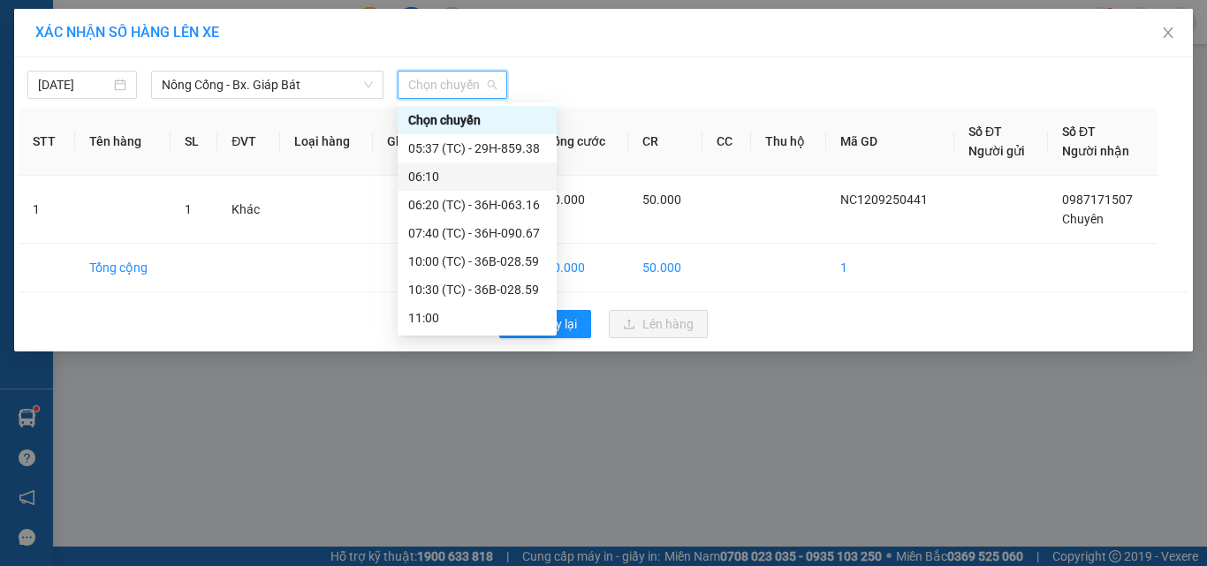
scroll to position [113, 0]
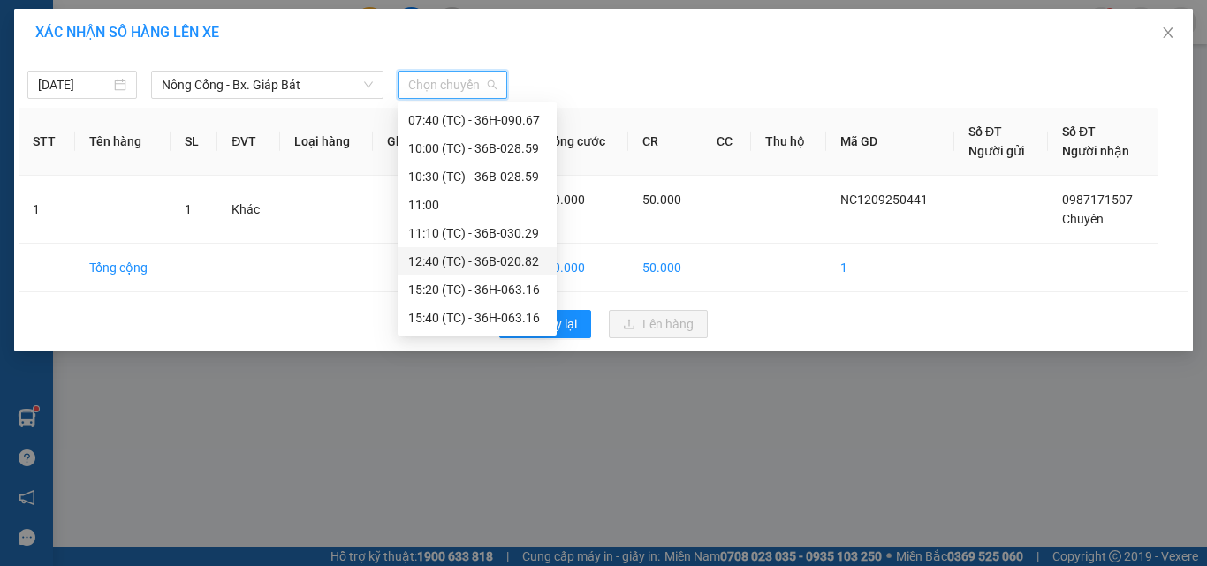
click at [503, 258] on div "12:40 (TC) - 36B-020.82" at bounding box center [477, 261] width 138 height 19
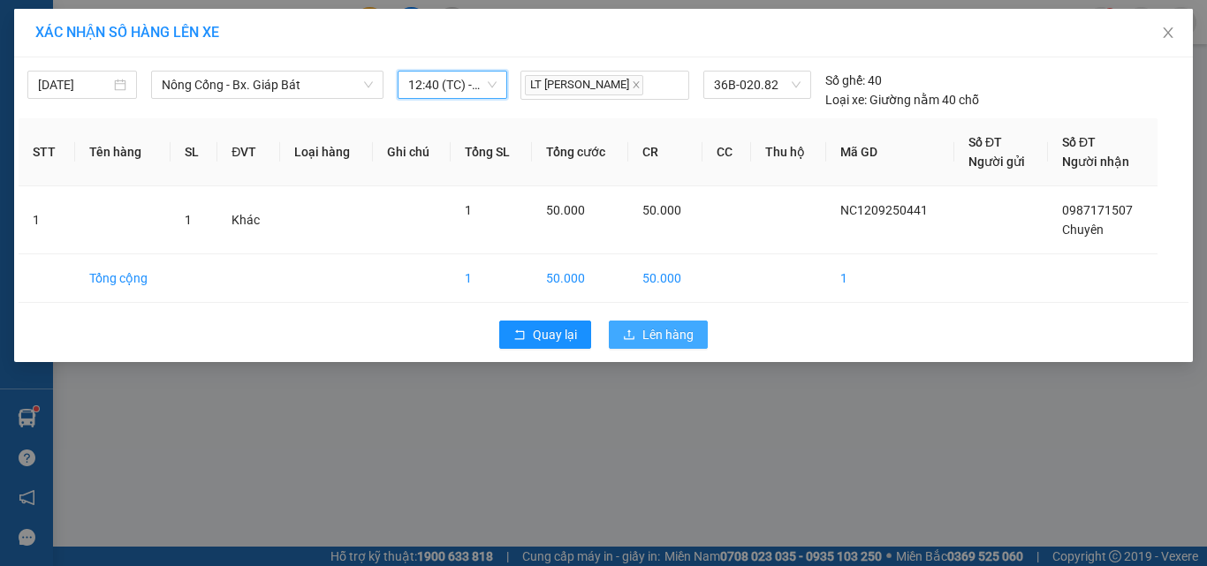
click at [642, 338] on span "Lên hàng" at bounding box center [667, 334] width 51 height 19
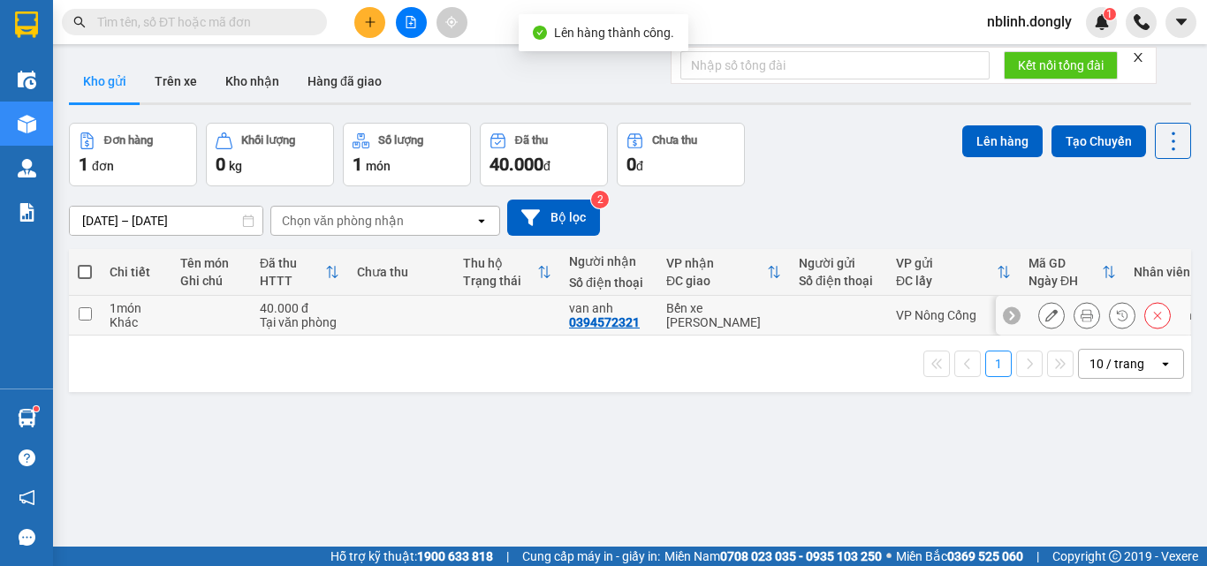
click at [545, 314] on td at bounding box center [507, 316] width 106 height 40
checkbox input "true"
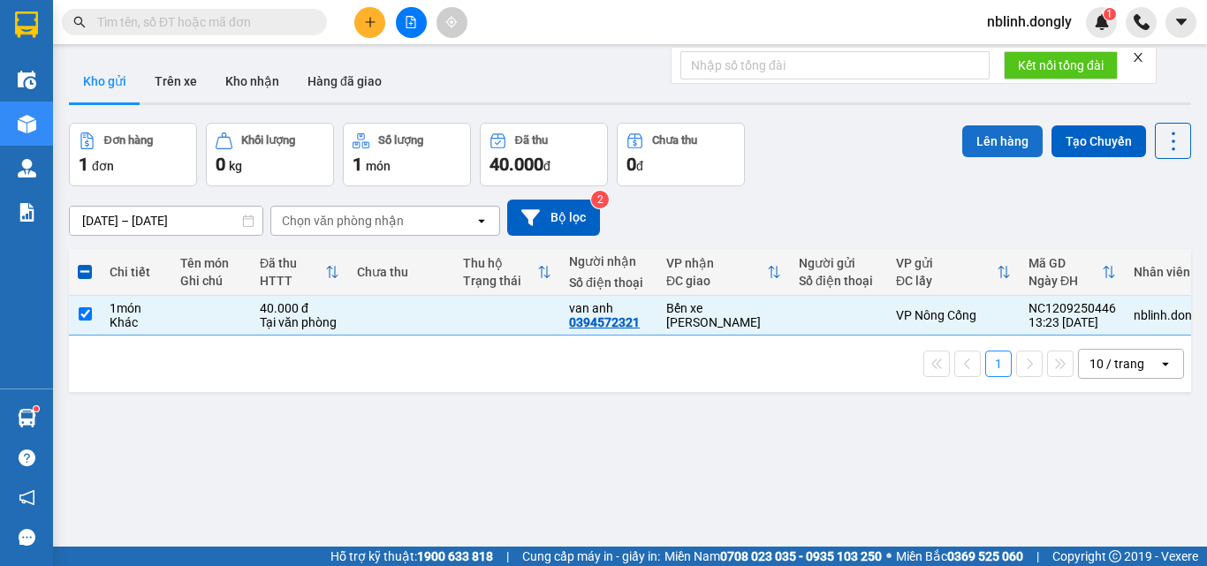
click at [969, 134] on button "Lên hàng" at bounding box center [1002, 141] width 80 height 32
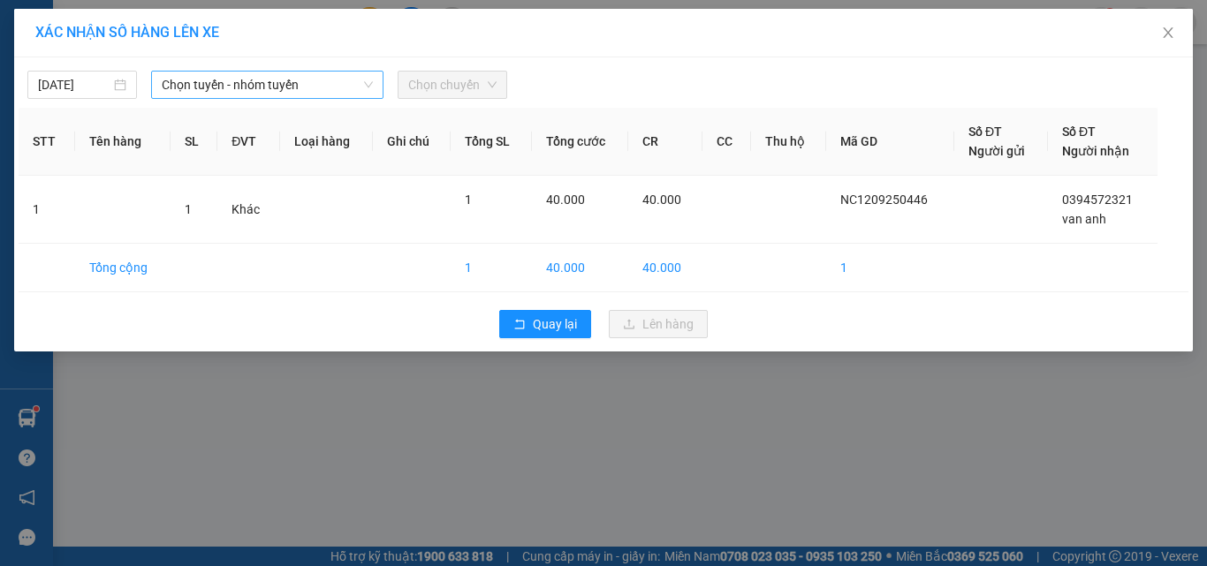
click at [254, 86] on span "Chọn tuyến - nhóm tuyến" at bounding box center [267, 85] width 211 height 27
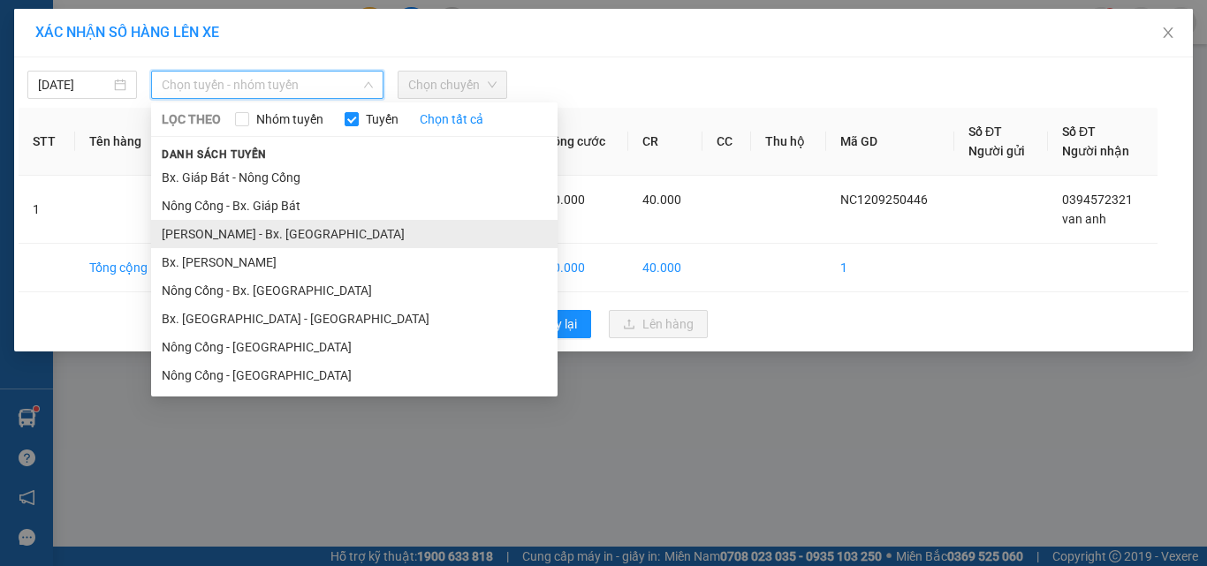
click at [232, 235] on li "[PERSON_NAME] - Bx. [GEOGRAPHIC_DATA]" at bounding box center [354, 234] width 407 height 28
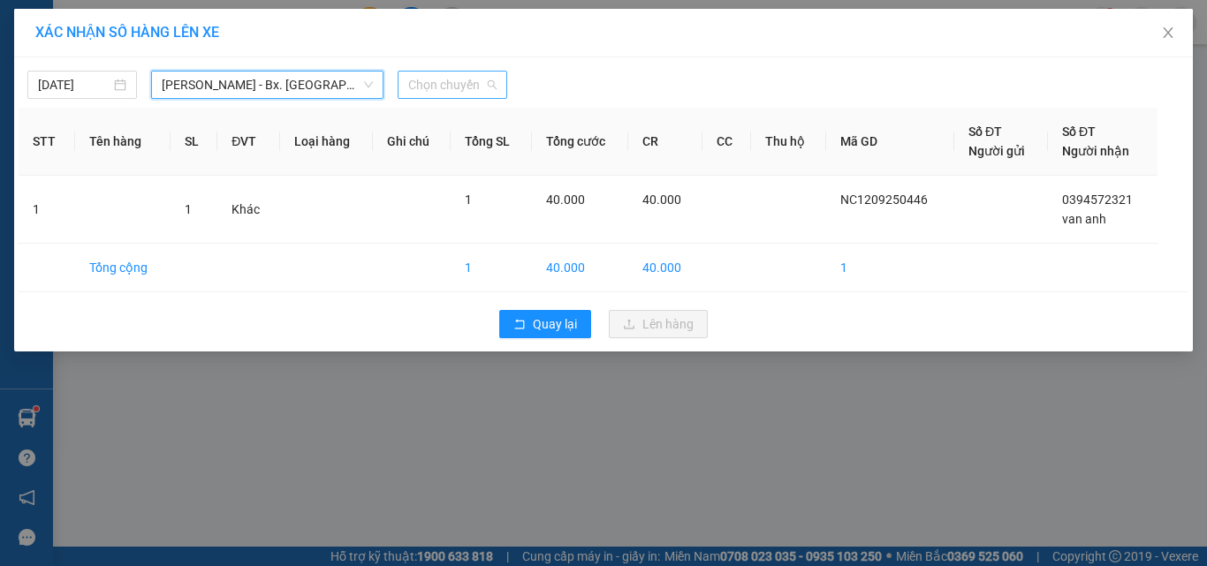
click at [446, 74] on span "Chọn chuyến" at bounding box center [452, 85] width 88 height 27
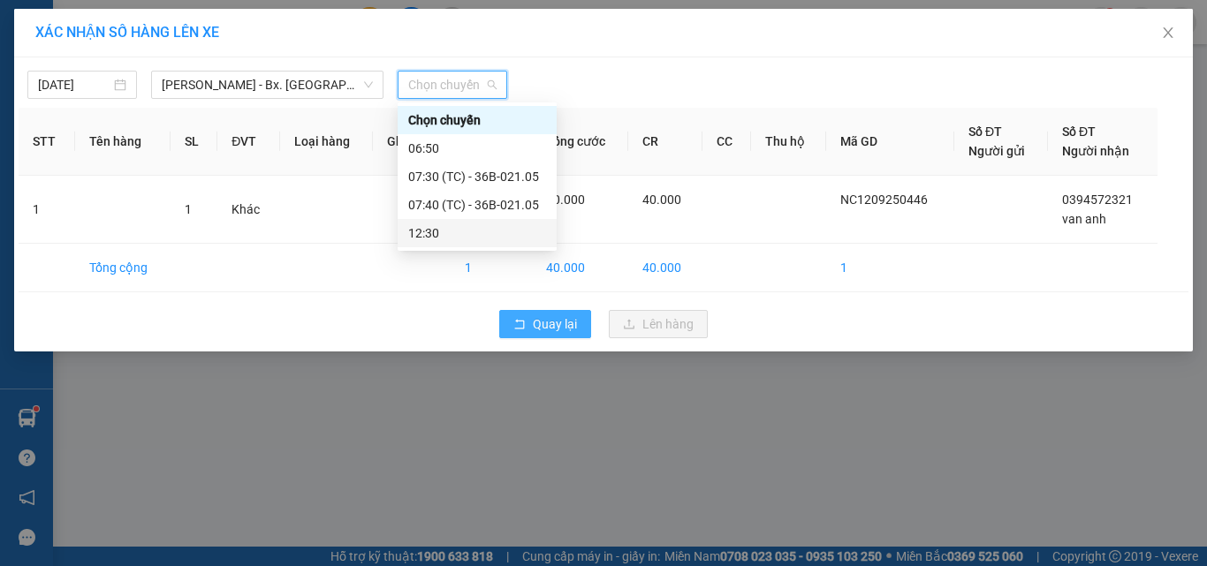
click at [556, 325] on span "Quay lại" at bounding box center [555, 324] width 44 height 19
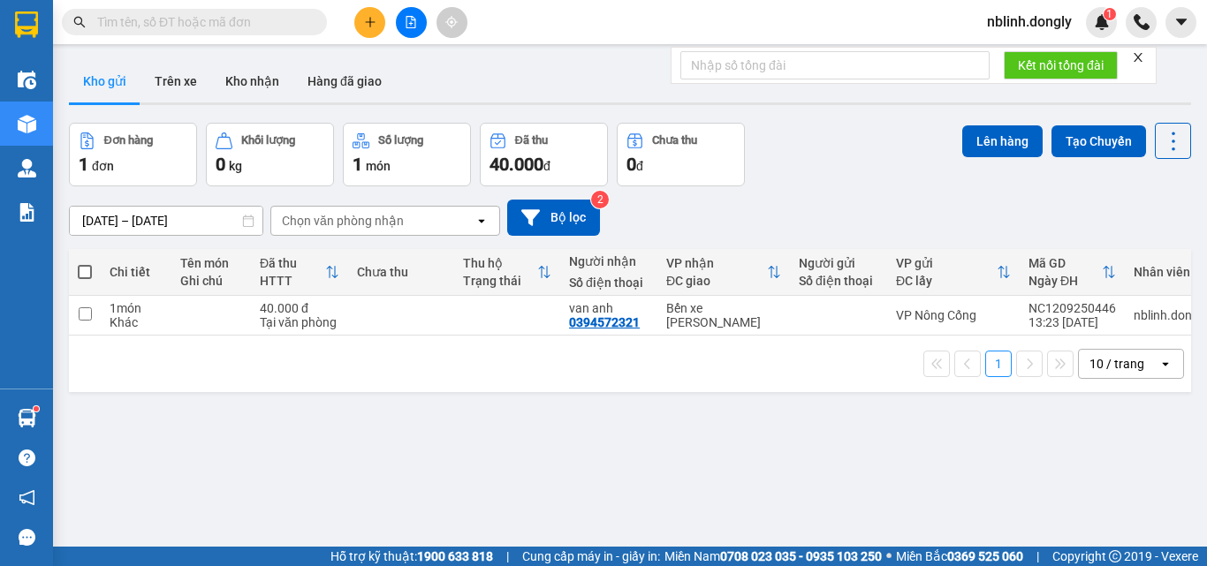
click at [369, 23] on icon "plus" at bounding box center [370, 22] width 12 height 12
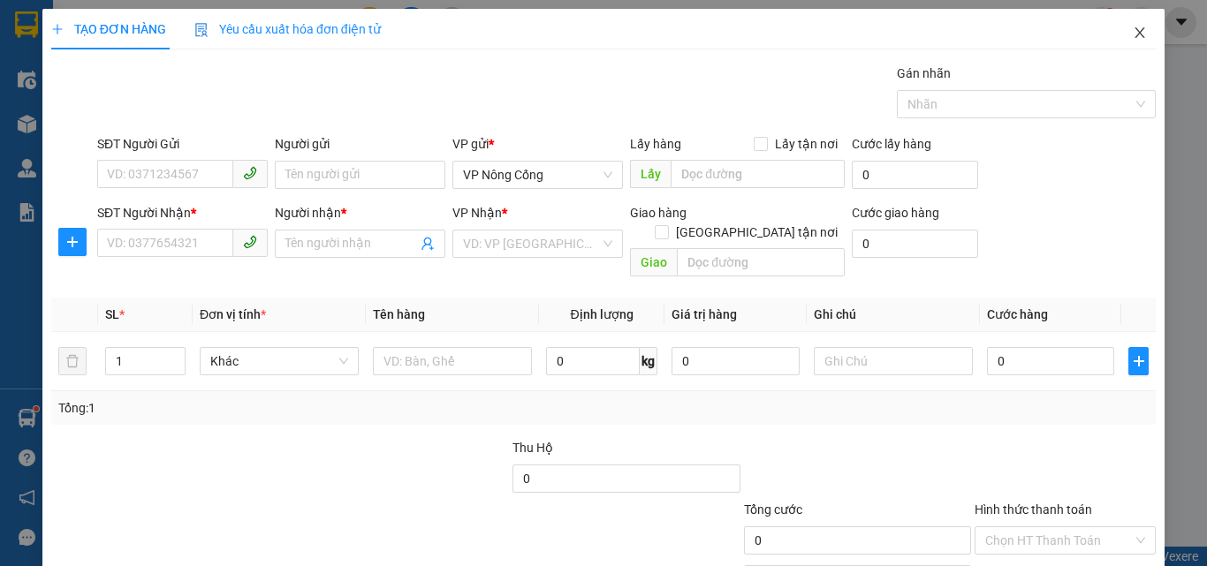
click at [1133, 32] on icon "close" at bounding box center [1140, 33] width 14 height 14
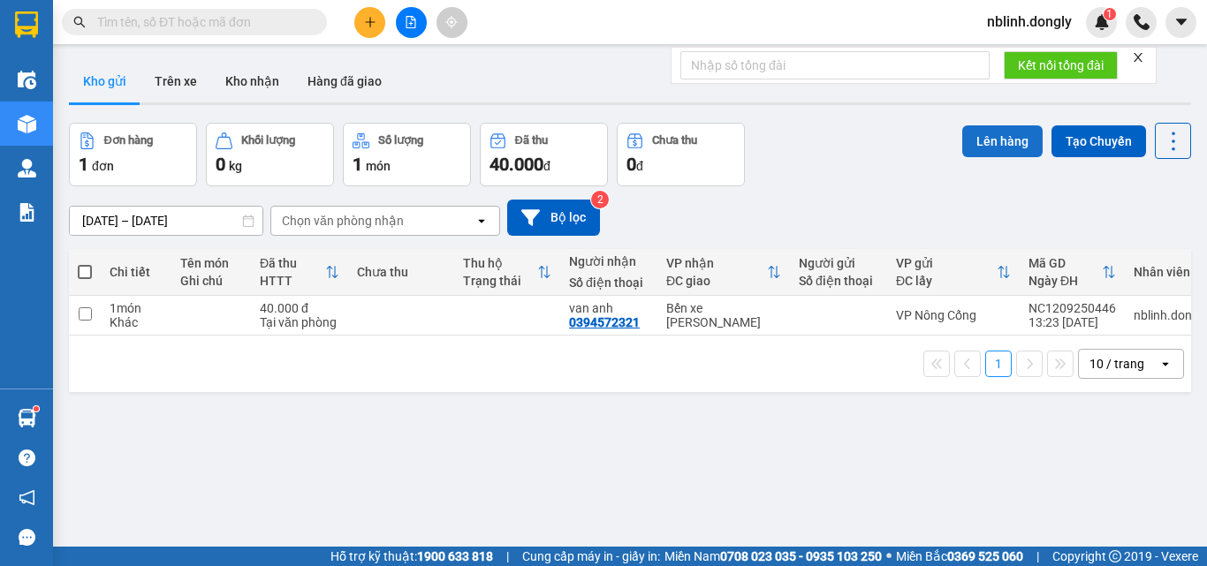
click at [999, 142] on button "Lên hàng" at bounding box center [1002, 141] width 80 height 32
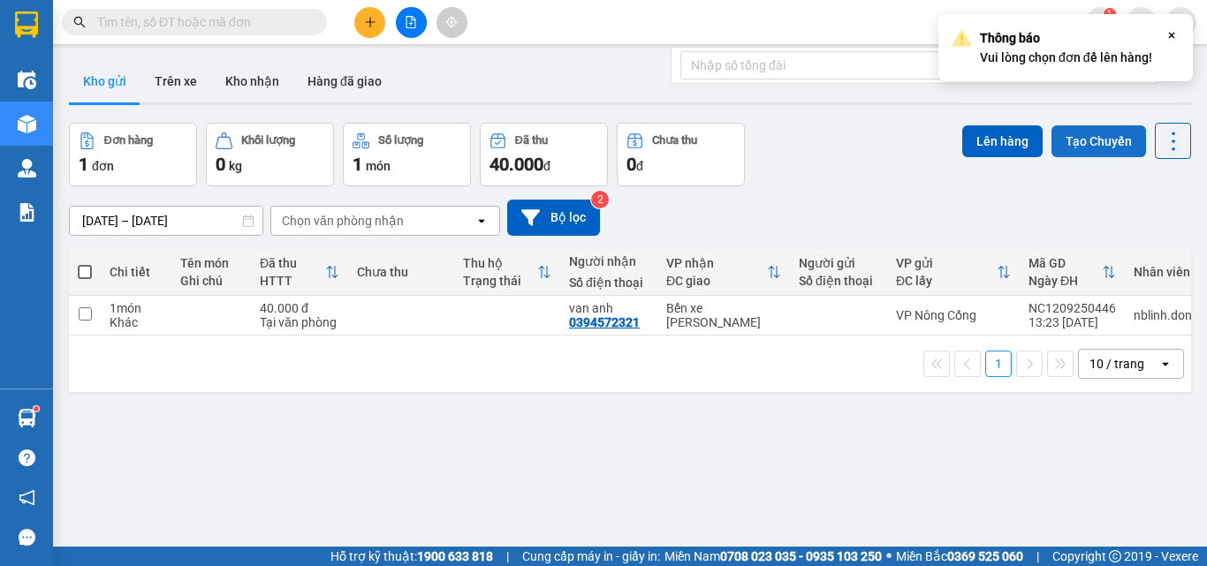
click at [1078, 134] on button "Tạo Chuyến" at bounding box center [1099, 141] width 95 height 32
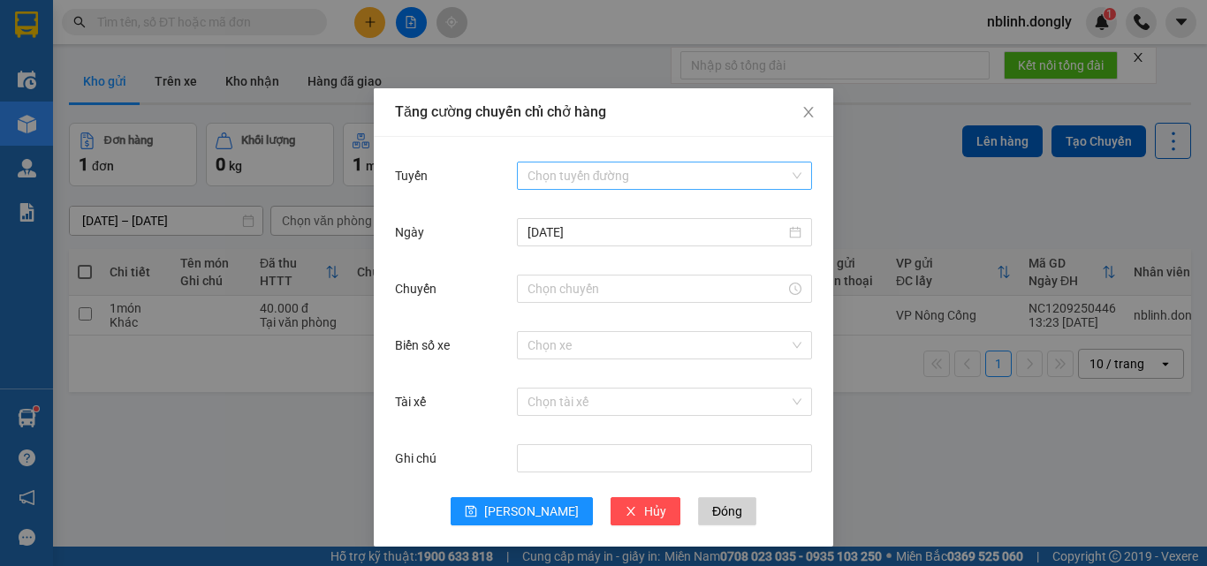
click at [583, 172] on input "Tuyến" at bounding box center [659, 176] width 262 height 27
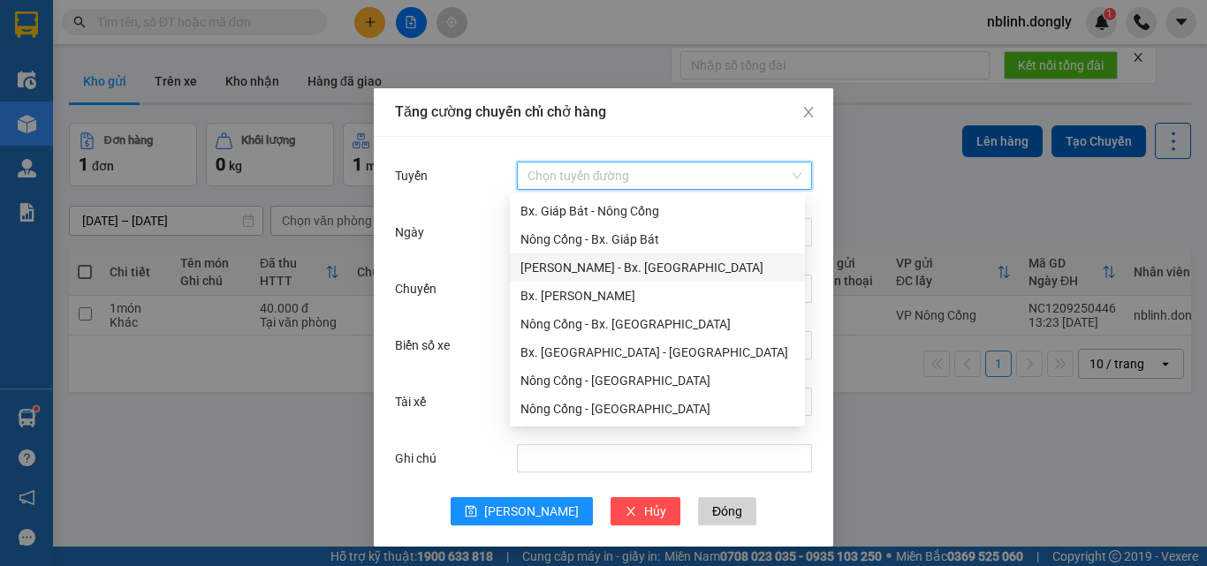
click at [573, 269] on div "[PERSON_NAME] - Bx. [GEOGRAPHIC_DATA]" at bounding box center [658, 267] width 274 height 19
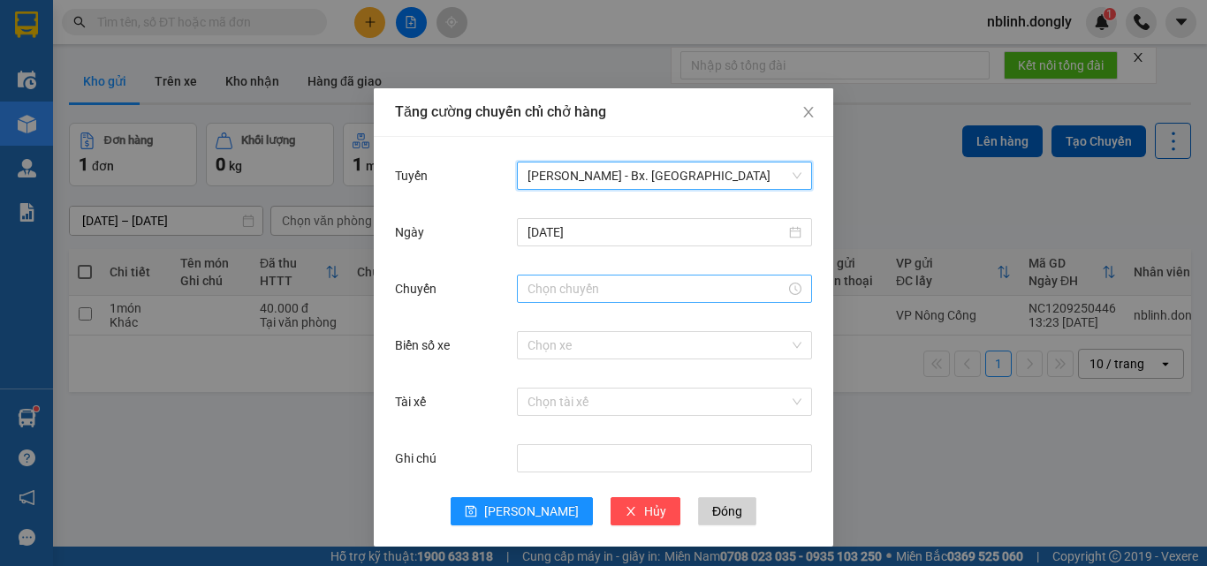
click at [574, 288] on input "Chuyến" at bounding box center [657, 288] width 258 height 19
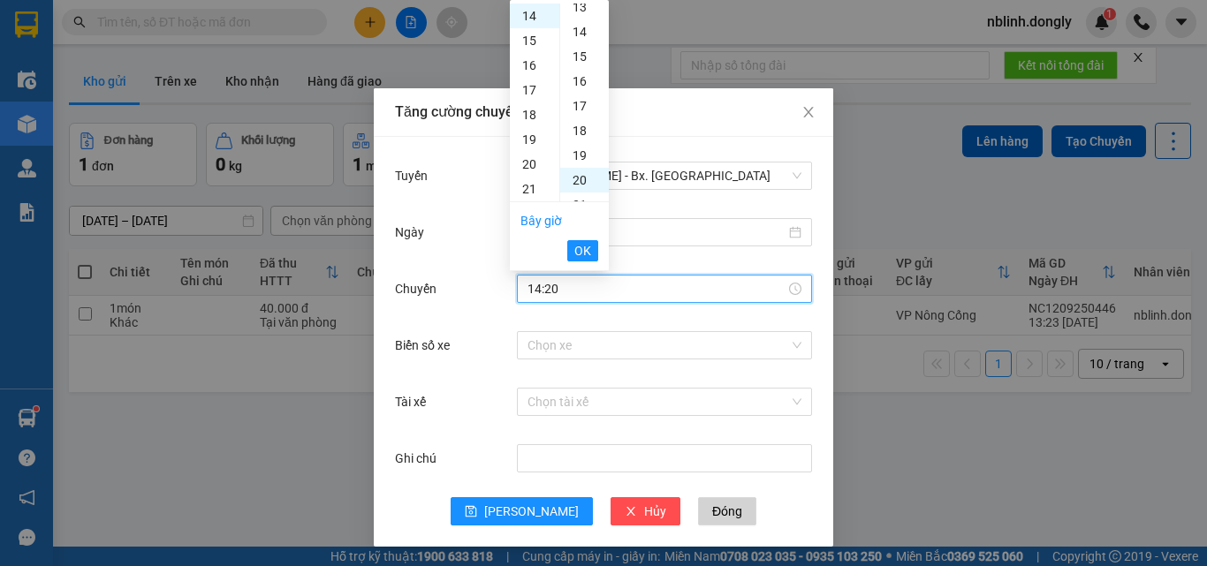
scroll to position [495, 0]
click at [578, 255] on span "OK" at bounding box center [582, 250] width 17 height 19
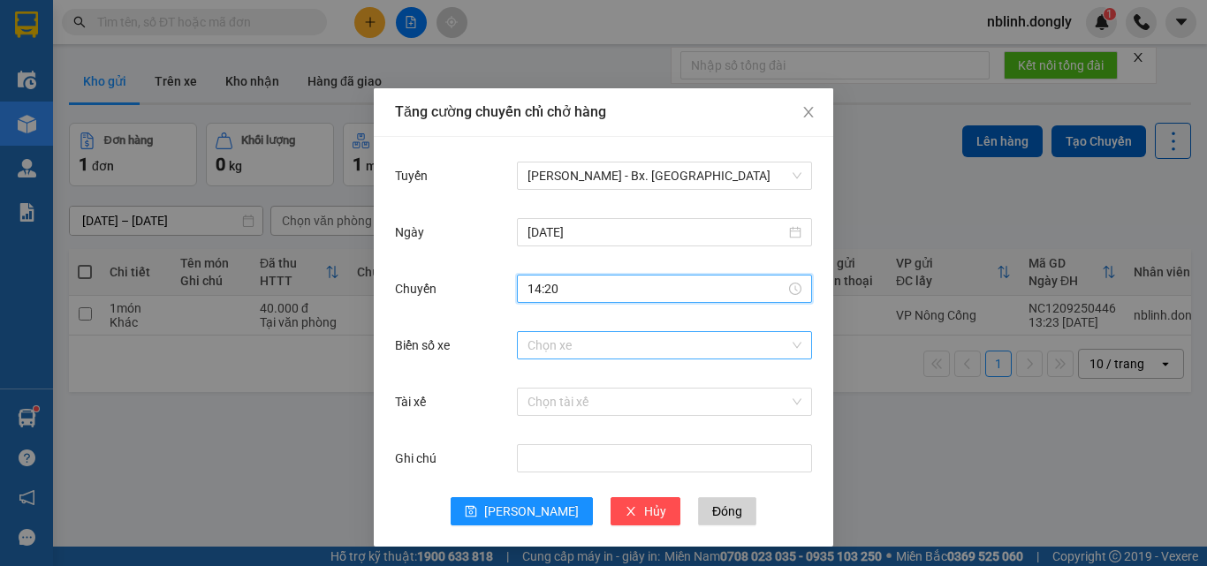
type input "14:20"
click at [571, 342] on input "Biển số xe" at bounding box center [659, 345] width 262 height 27
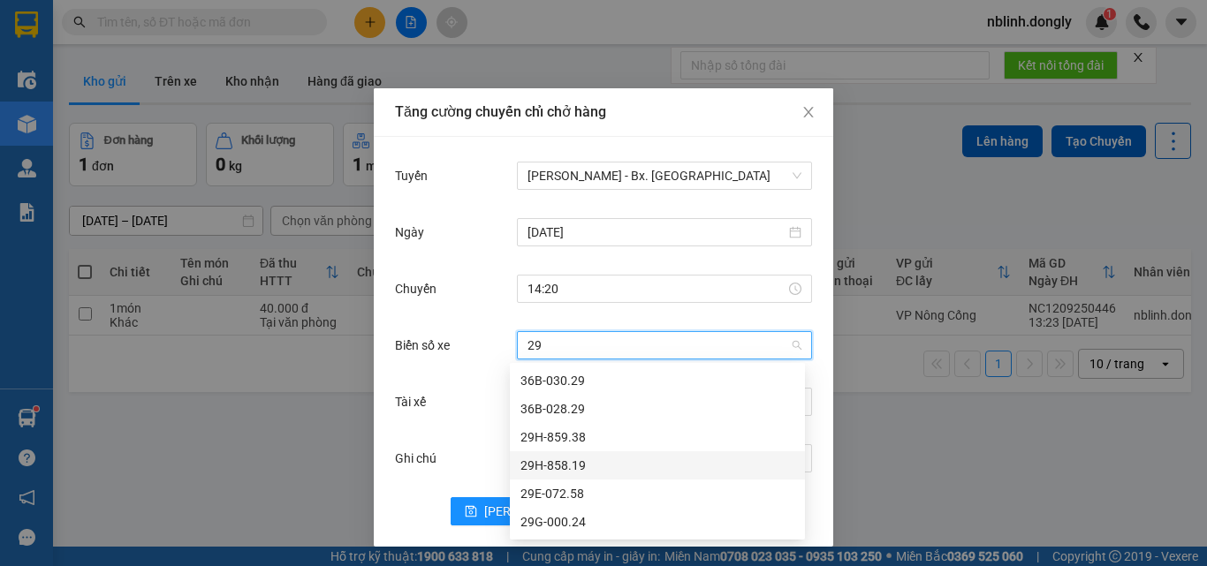
scroll to position [2, 0]
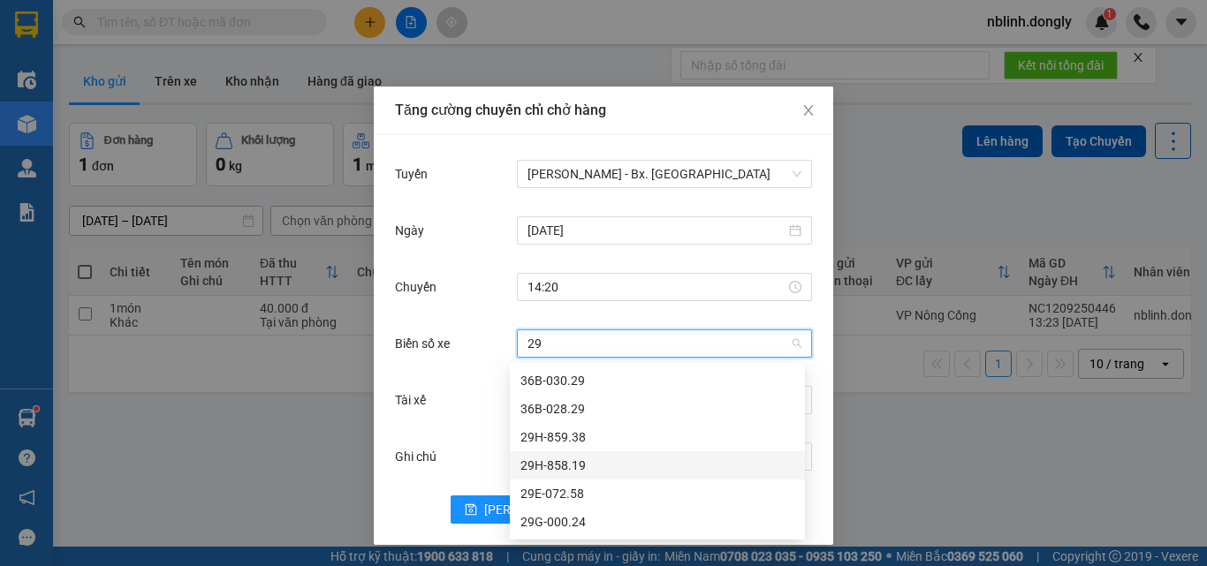
type input "2"
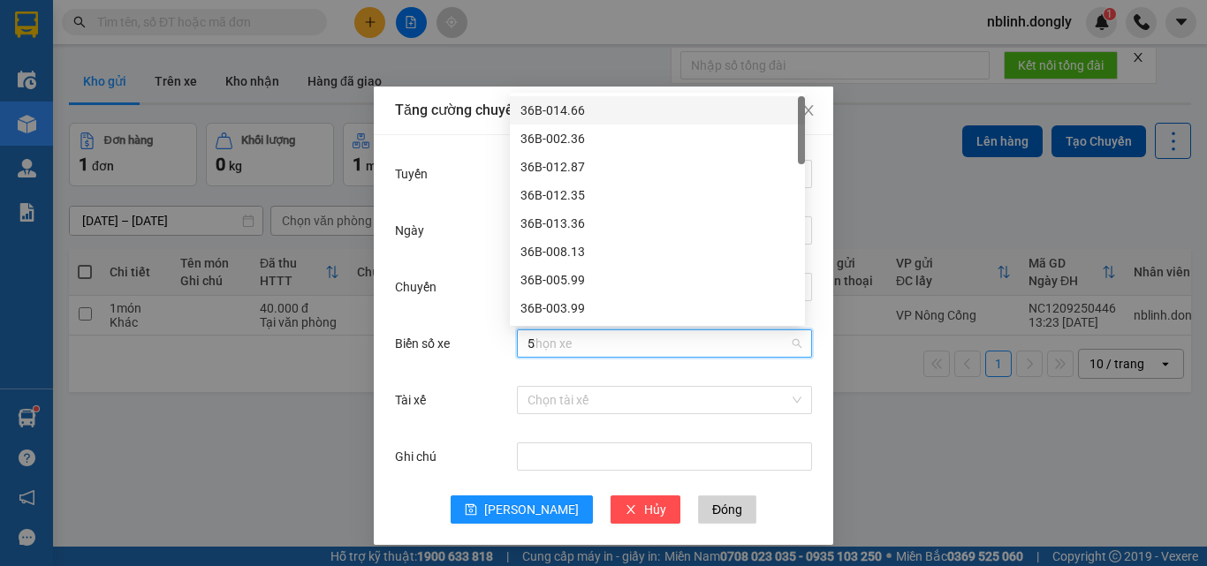
type input "59"
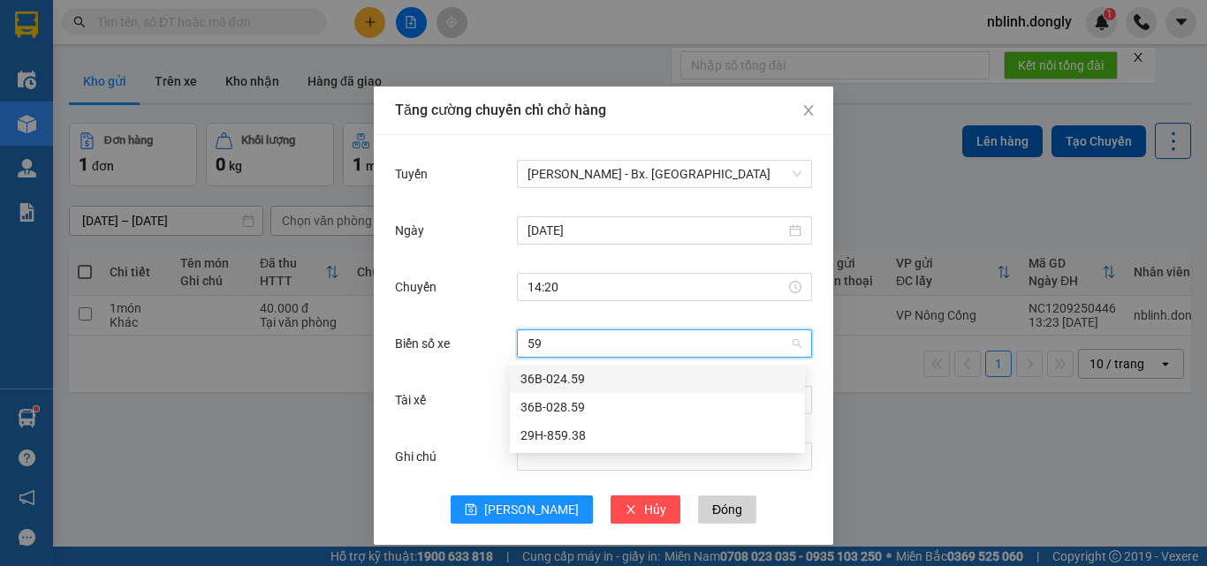
click at [585, 383] on div "36B-024.59" at bounding box center [658, 378] width 274 height 19
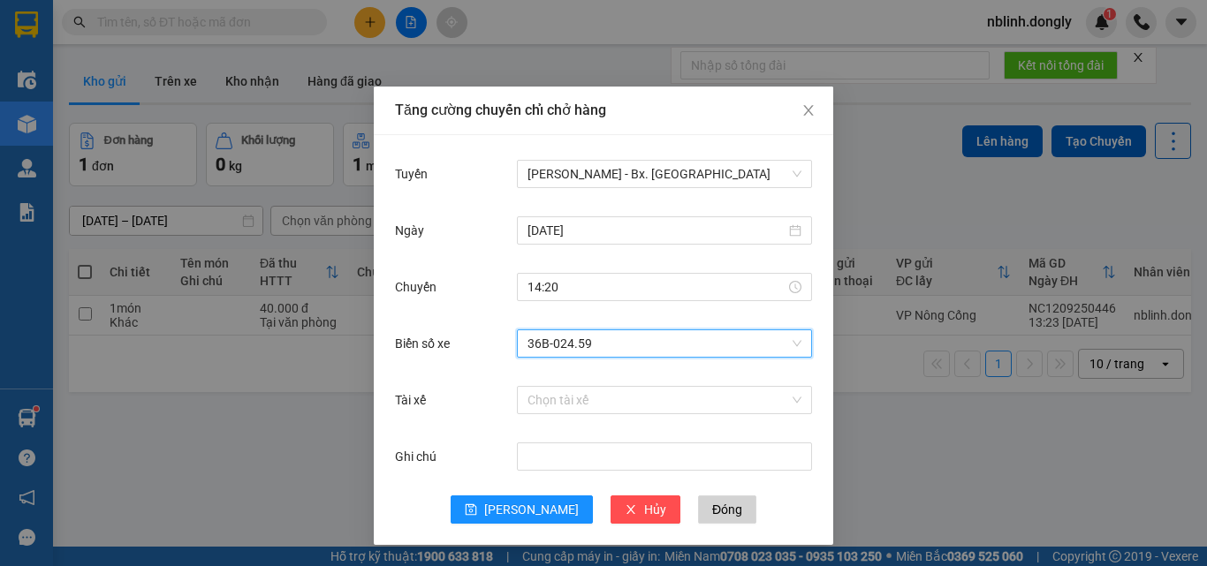
click at [574, 424] on div "Tài xế Chọn tài xế" at bounding box center [603, 411] width 417 height 57
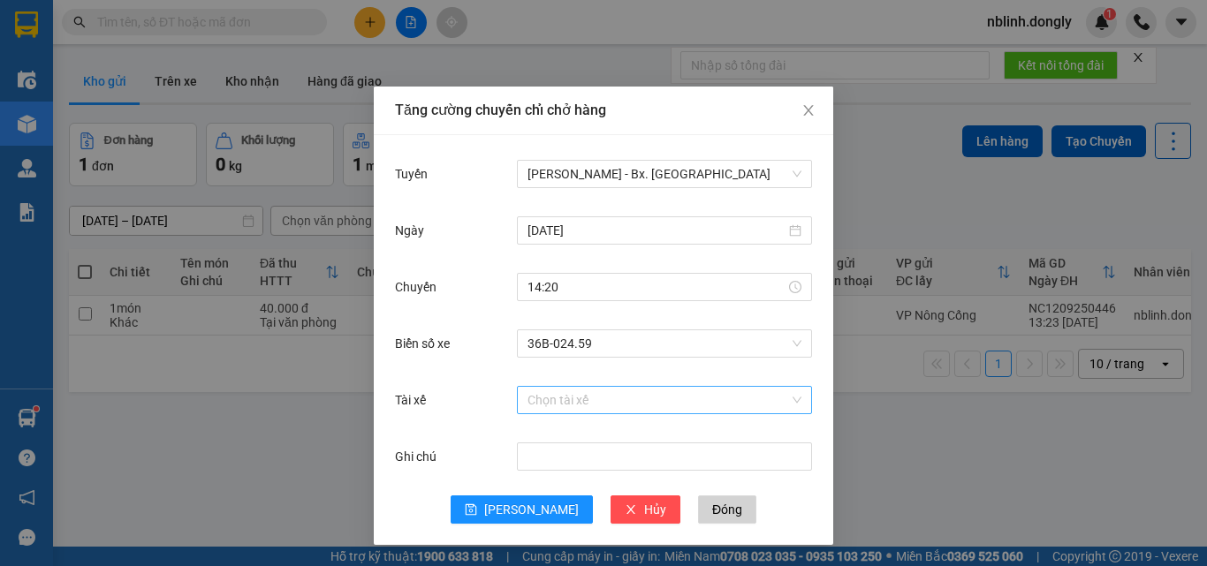
click at [586, 405] on input "Tài xế" at bounding box center [659, 400] width 262 height 27
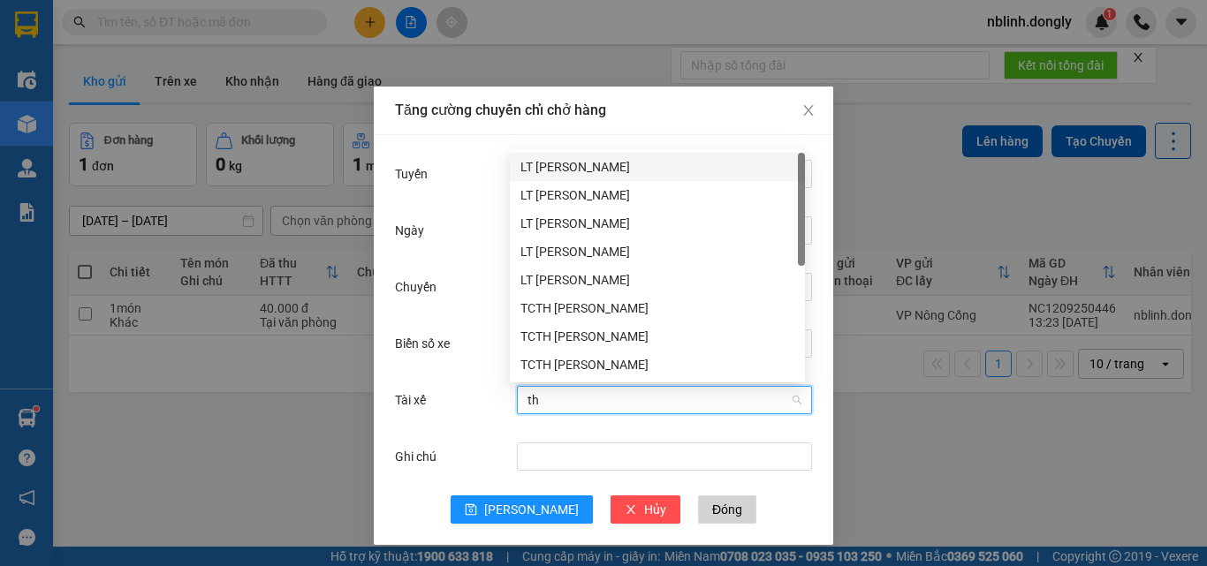
type input "t"
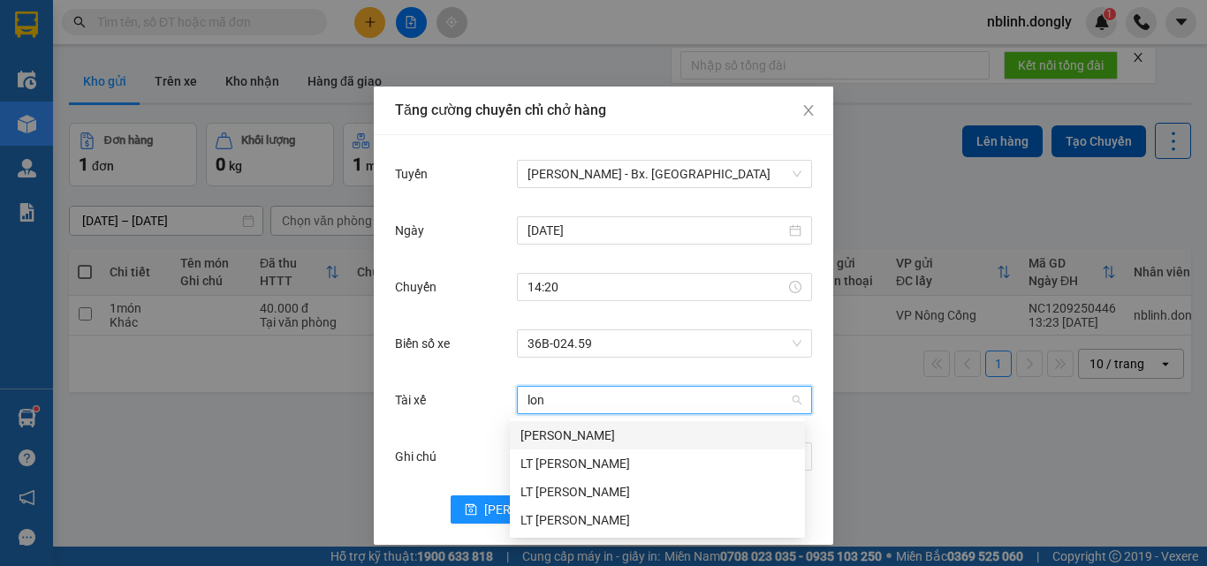
type input "long"
click at [589, 493] on div "LT [PERSON_NAME]" at bounding box center [658, 492] width 274 height 19
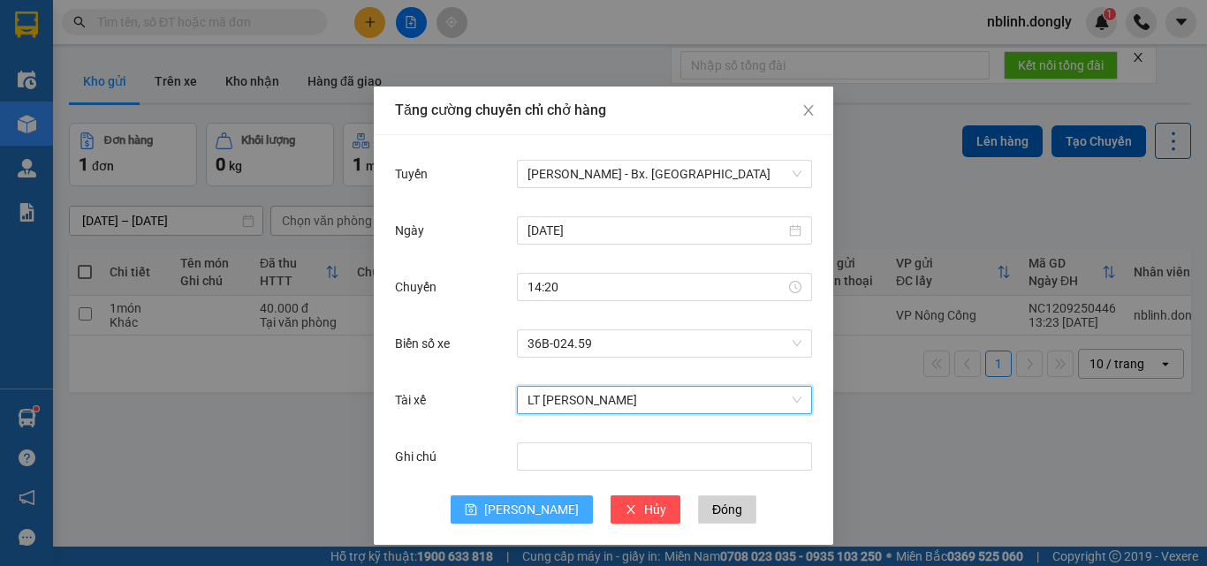
click at [522, 518] on span "[PERSON_NAME]" at bounding box center [531, 509] width 95 height 19
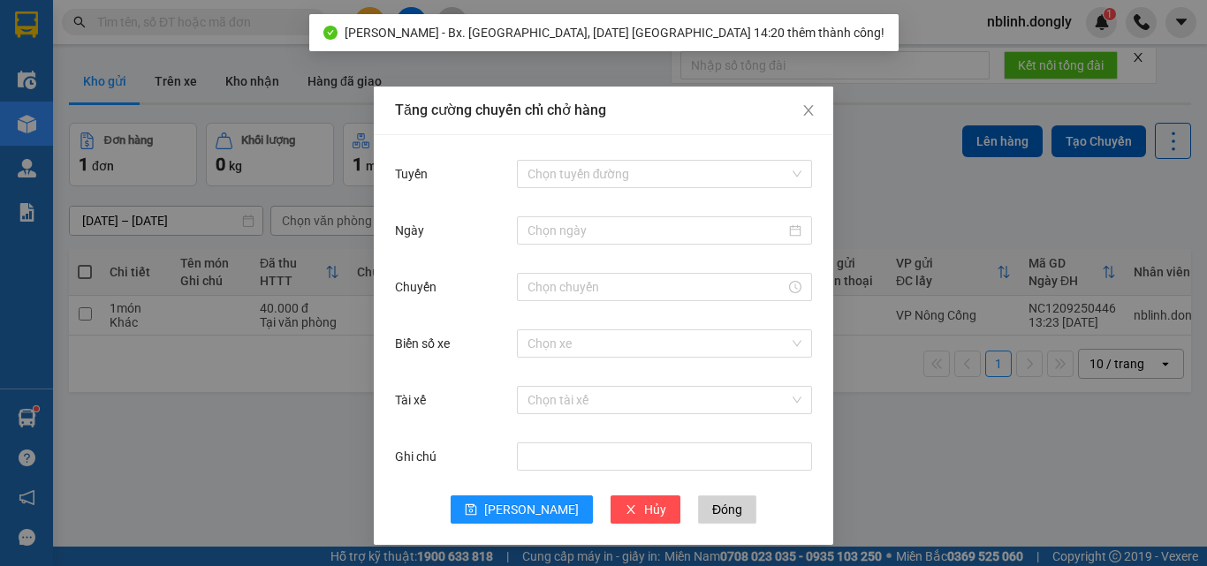
click at [252, 479] on div "Tăng cường chuyến chỉ chở hàng Tuyến Chọn tuyến đường Ngày Chuyến Biển số xe Ch…" at bounding box center [603, 283] width 1207 height 566
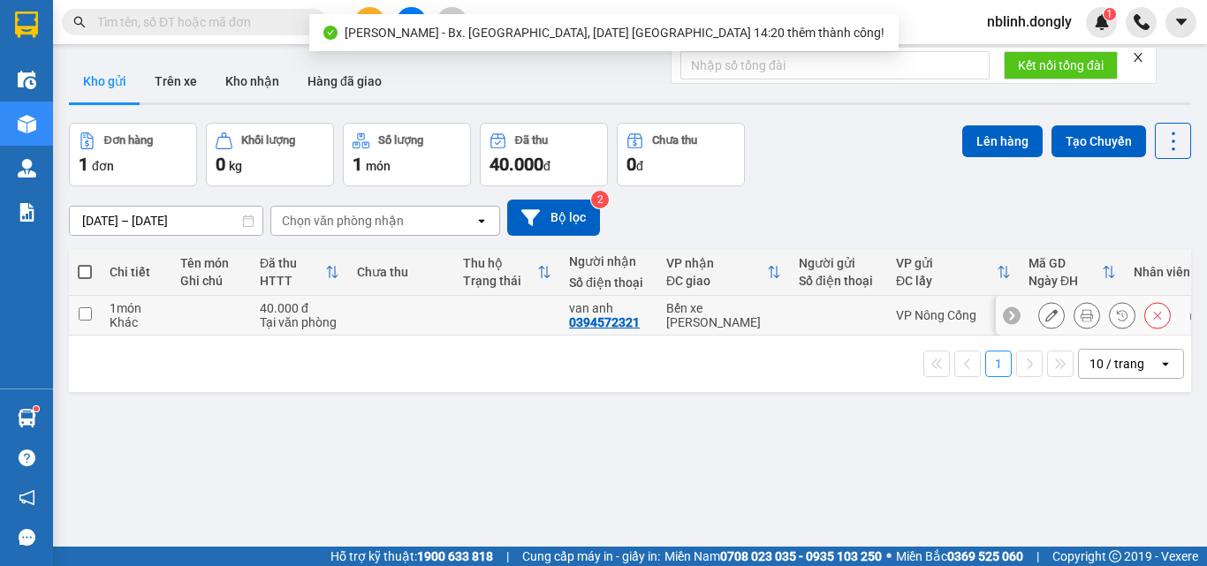
click at [121, 310] on div "1 món" at bounding box center [136, 308] width 53 height 14
checkbox input "true"
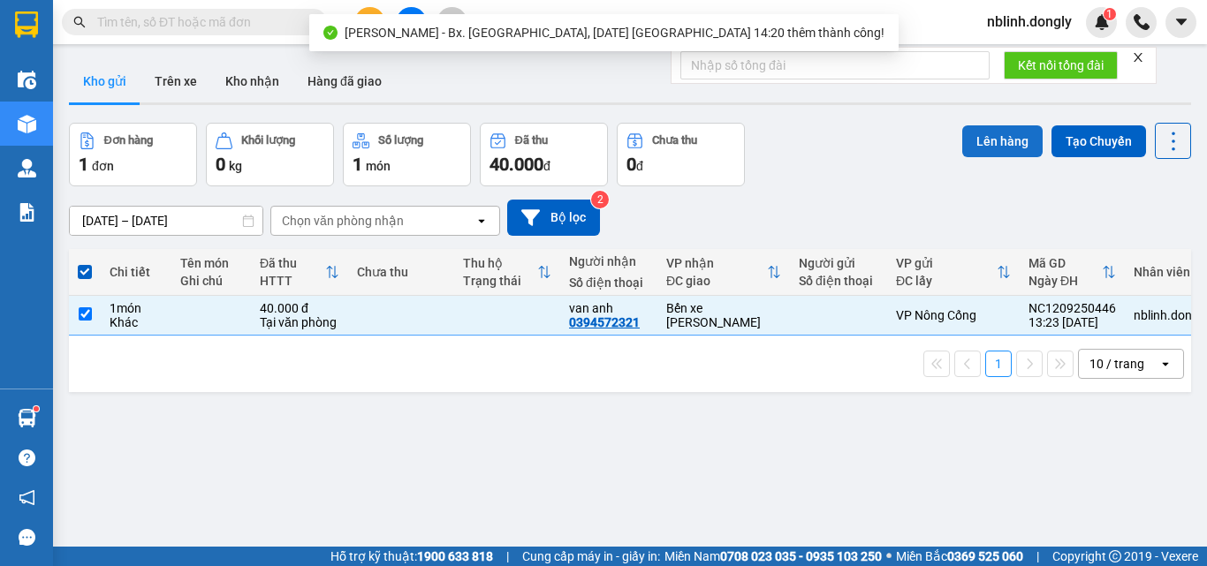
click at [969, 142] on button "Lên hàng" at bounding box center [1002, 141] width 80 height 32
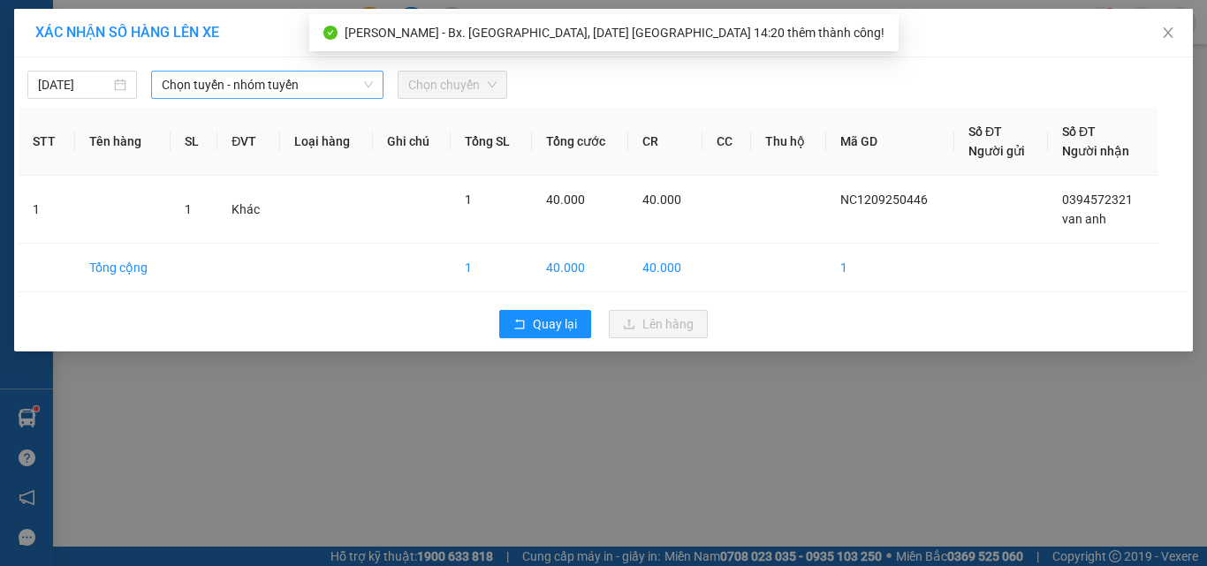
click at [277, 91] on span "Chọn tuyến - nhóm tuyến" at bounding box center [267, 85] width 211 height 27
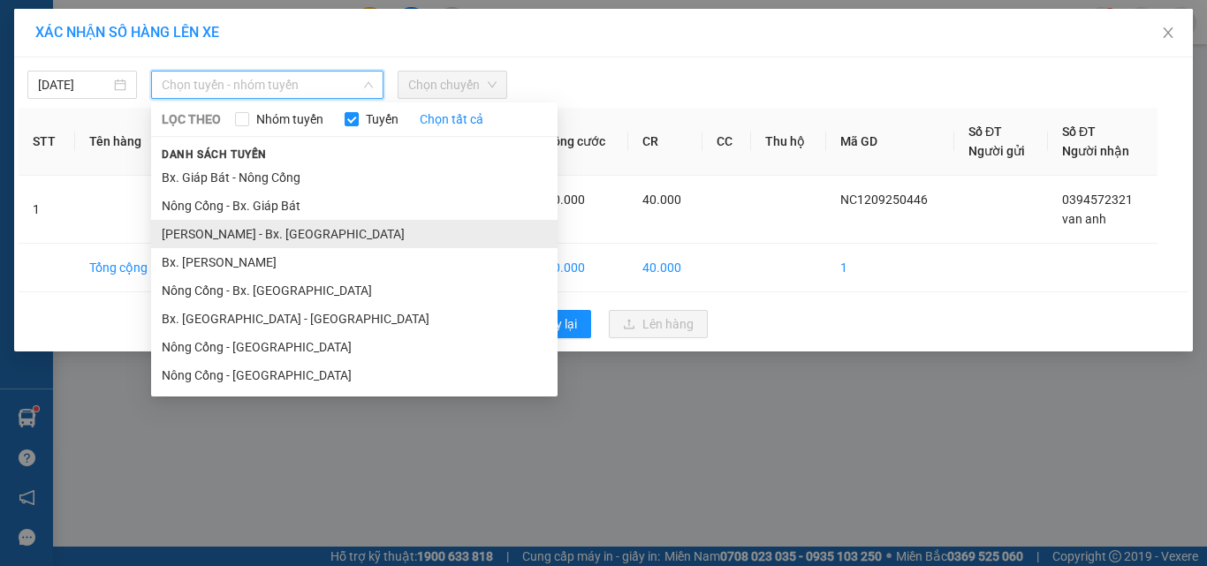
click at [244, 235] on li "[PERSON_NAME] - Bx. [GEOGRAPHIC_DATA]" at bounding box center [354, 234] width 407 height 28
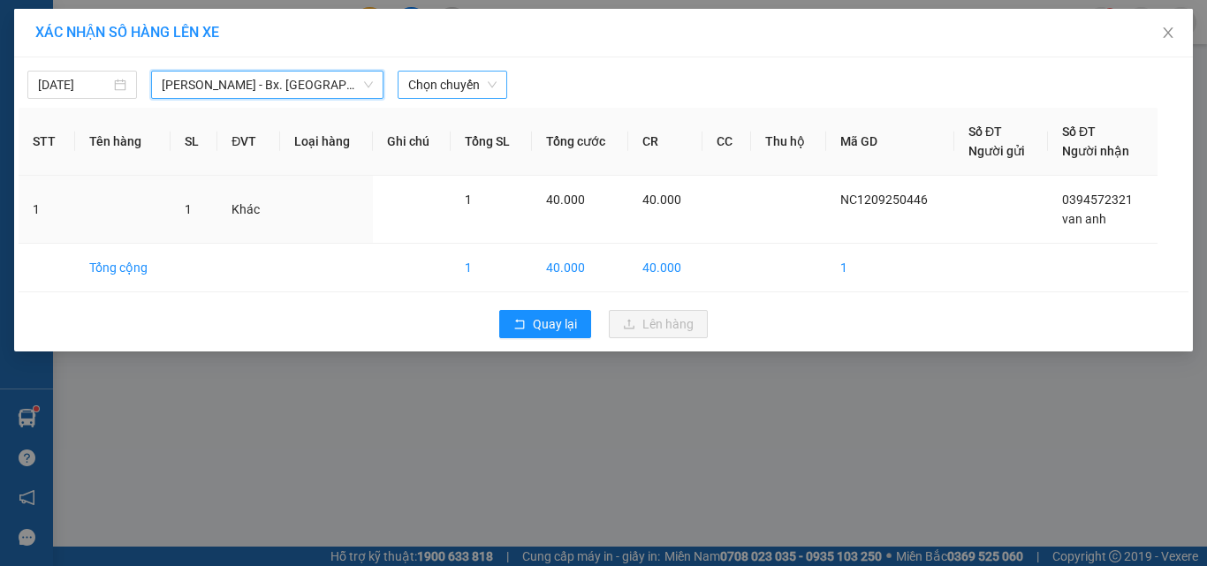
click at [428, 80] on span "Chọn chuyến" at bounding box center [452, 85] width 88 height 27
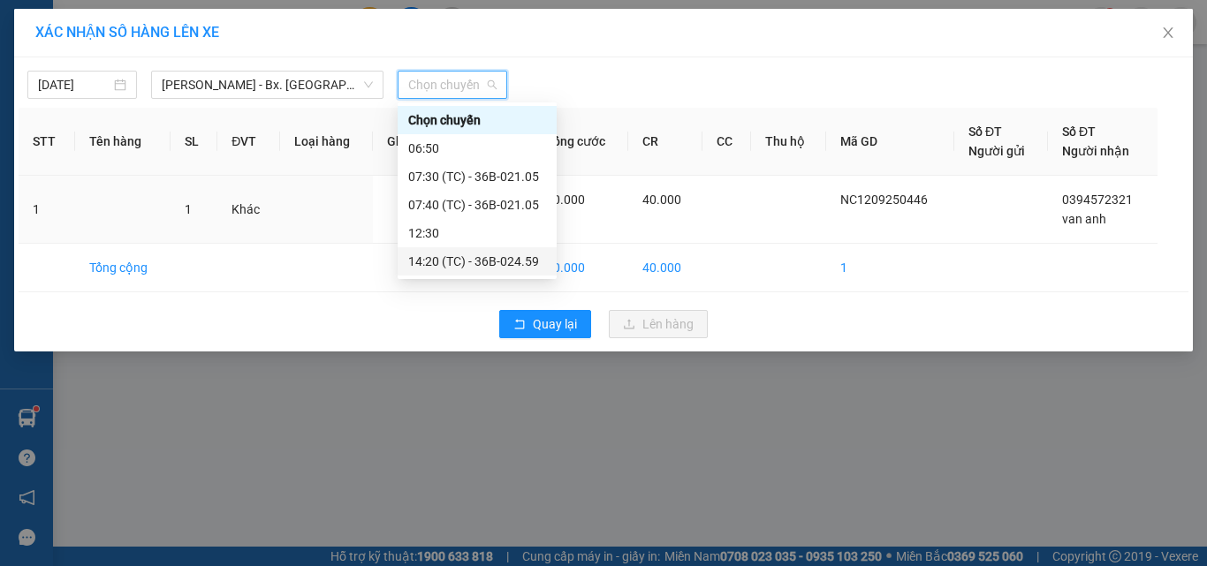
click at [504, 254] on div "14:20 (TC) - 36B-024.59" at bounding box center [477, 261] width 138 height 19
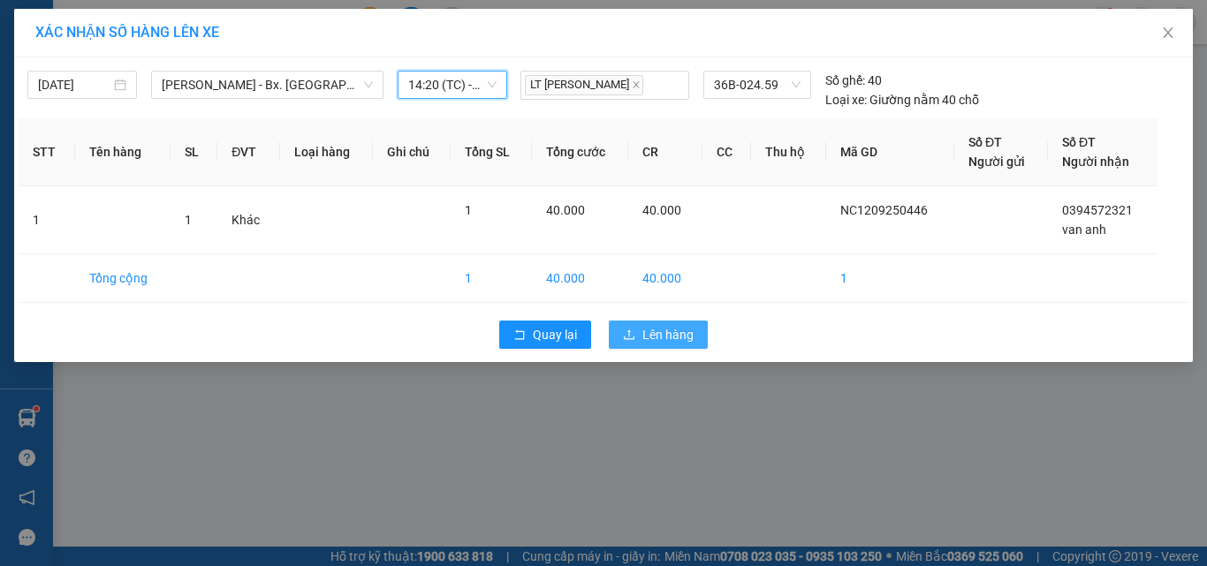
click at [624, 323] on button "Lên hàng" at bounding box center [658, 335] width 99 height 28
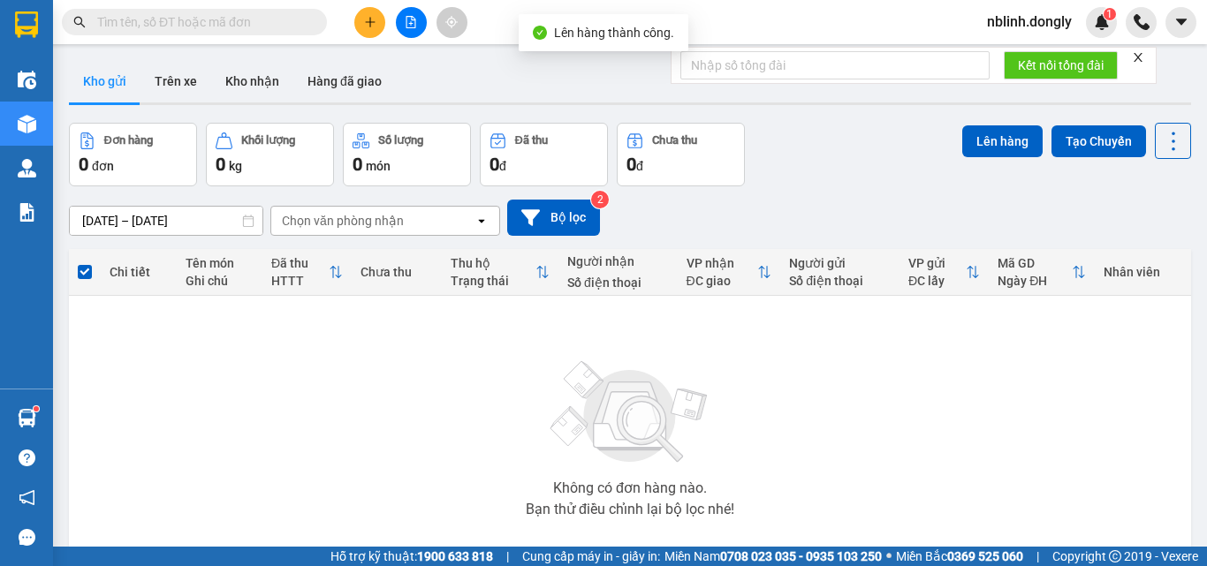
click at [371, 30] on button at bounding box center [369, 22] width 31 height 31
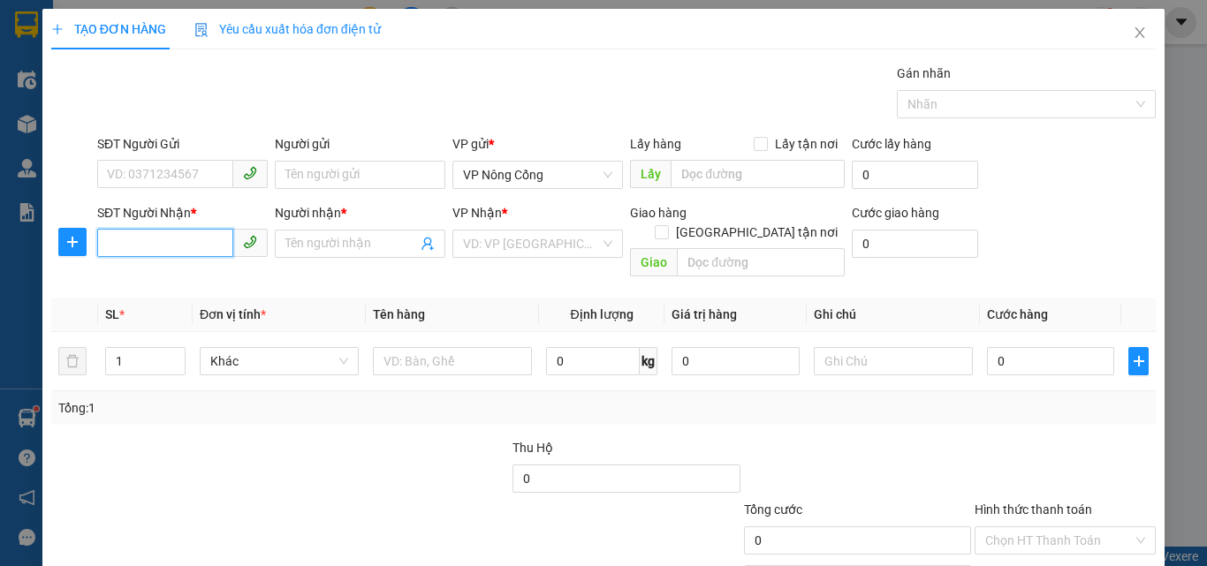
click at [217, 247] on input "SĐT Người Nhận *" at bounding box center [165, 243] width 136 height 28
type input "0392890910"
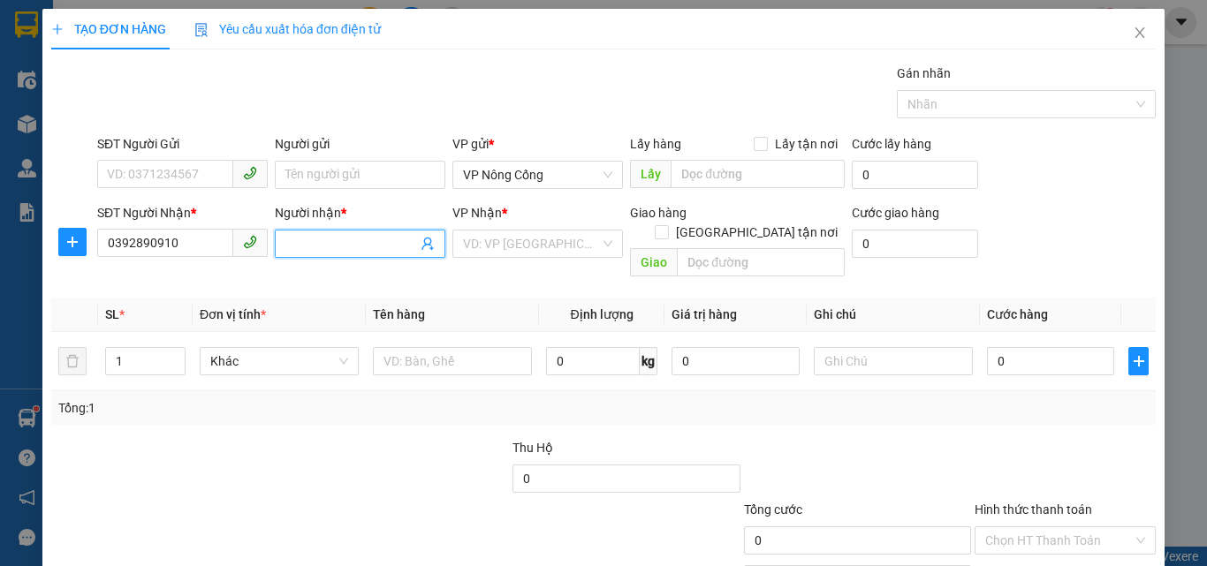
click at [351, 244] on input "Người nhận *" at bounding box center [351, 243] width 132 height 19
type input "t"
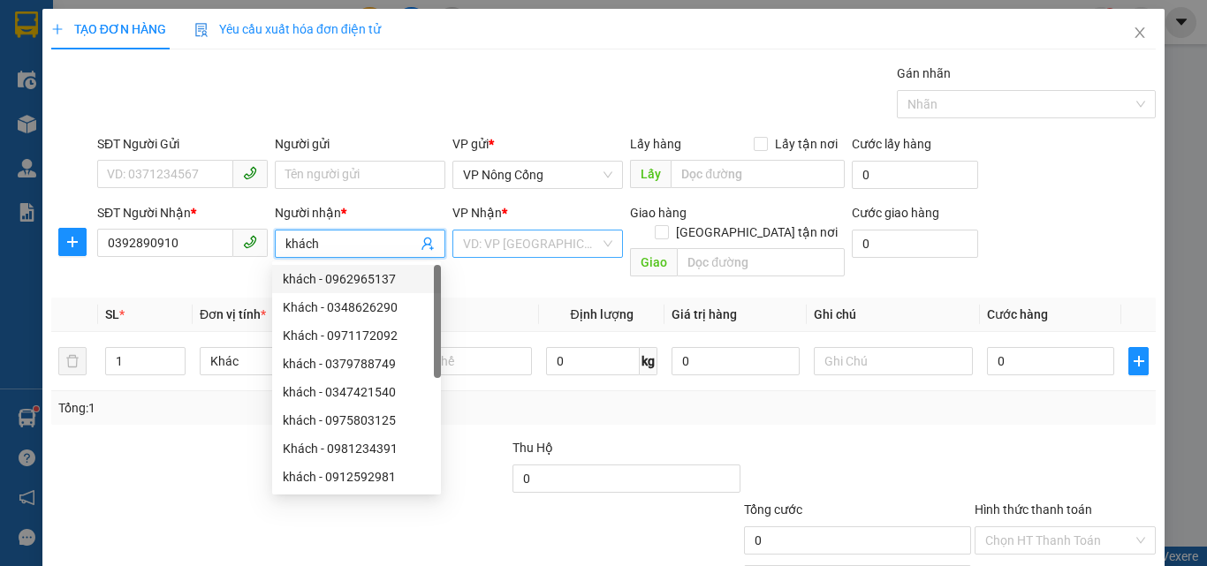
type input "khách"
click at [543, 246] on input "search" at bounding box center [531, 244] width 137 height 27
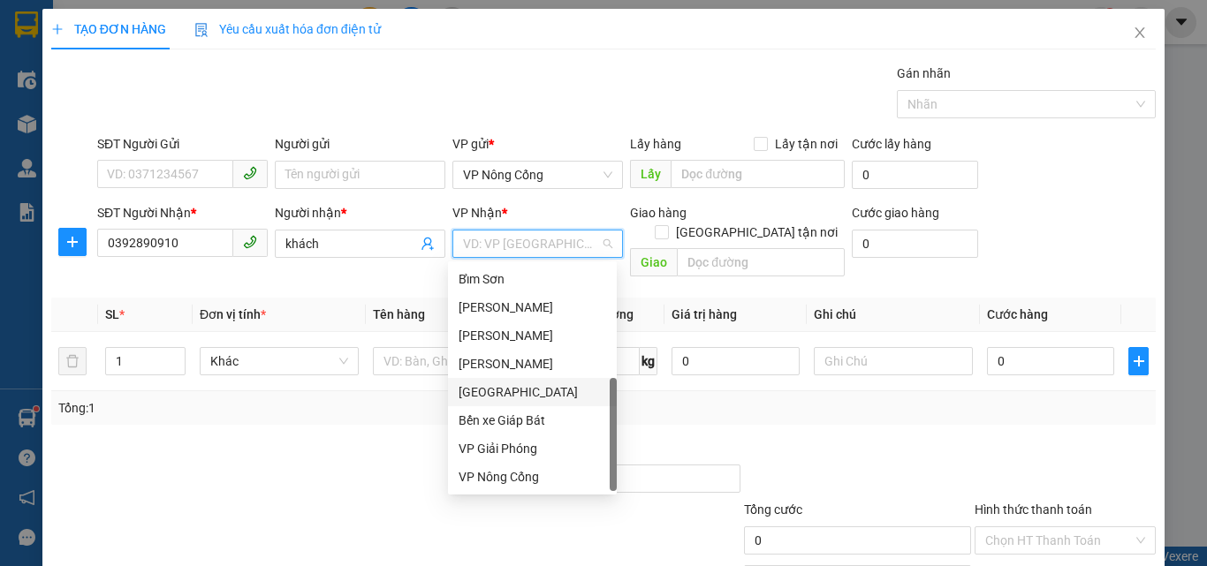
scroll to position [255, 0]
click at [521, 451] on div "VP Giải Phóng" at bounding box center [533, 448] width 148 height 19
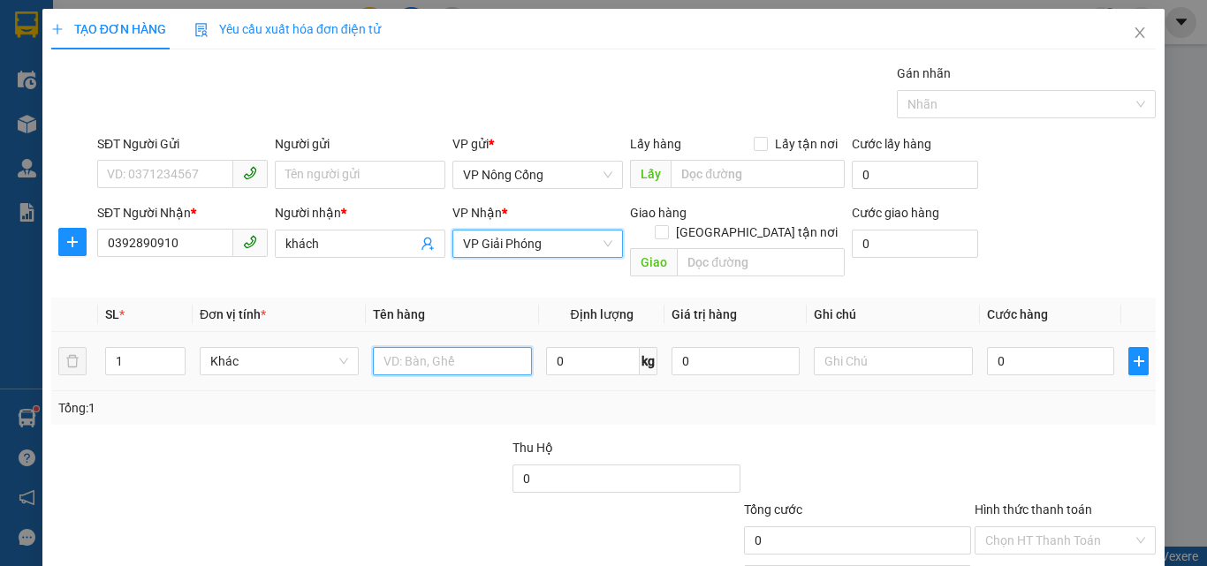
click at [431, 352] on input "text" at bounding box center [452, 361] width 159 height 28
type input "xe máy"
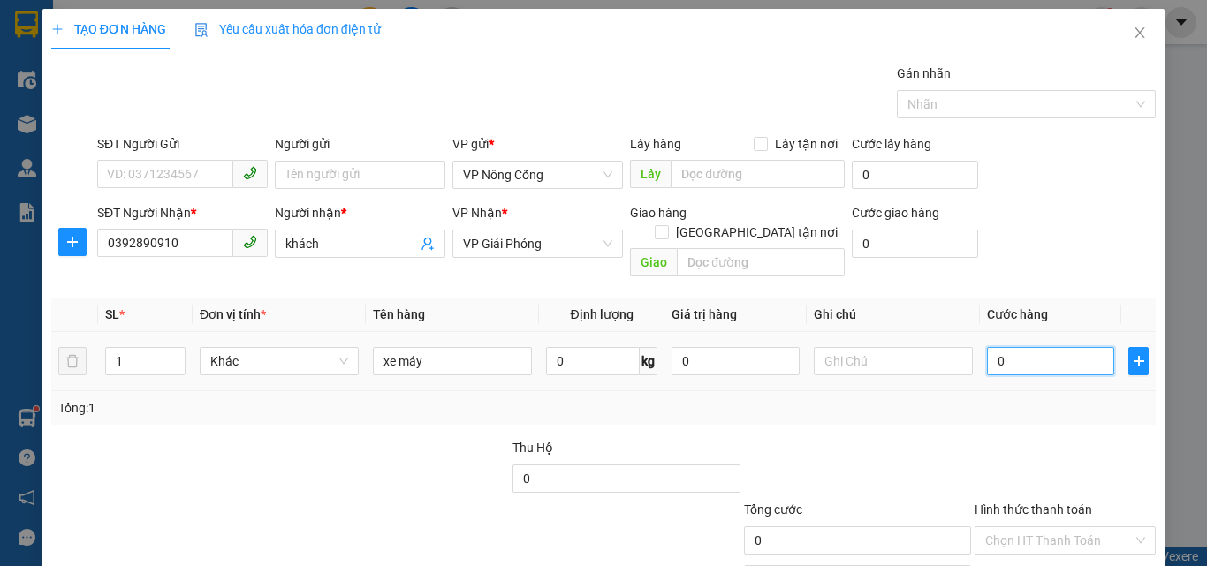
click at [1031, 347] on input "0" at bounding box center [1050, 361] width 127 height 28
type input "3"
type input "30"
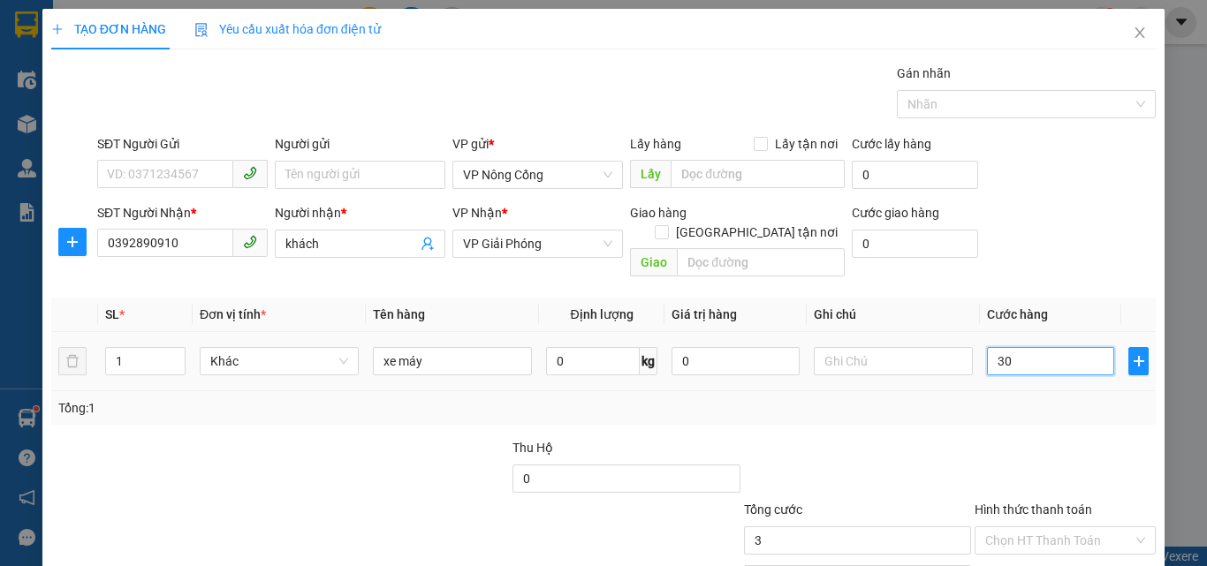
type input "30"
type input "300"
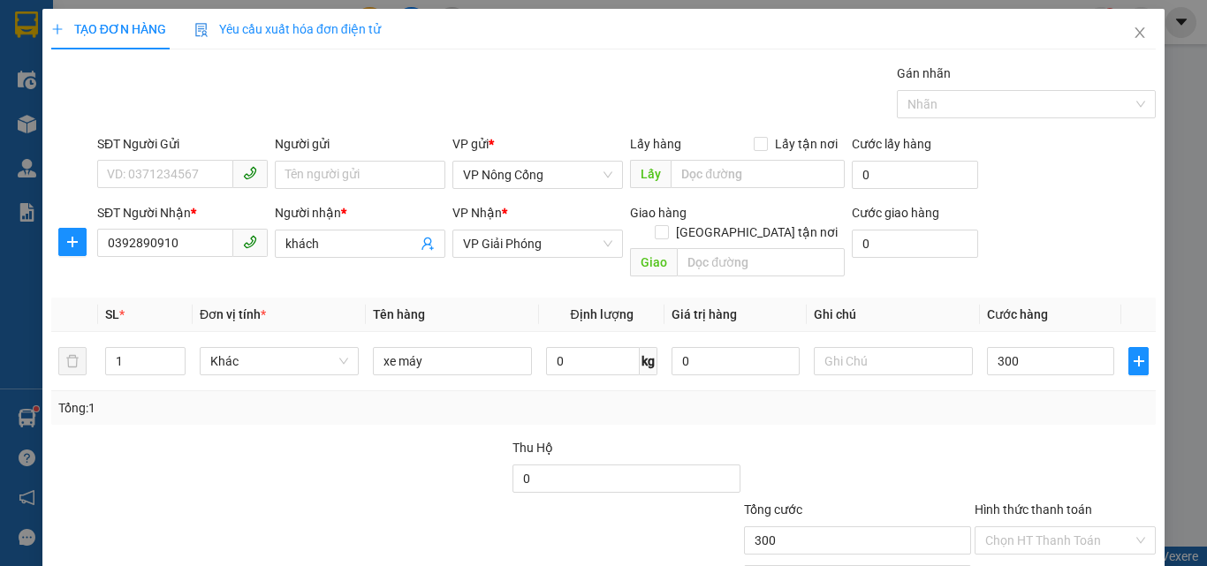
type input "300.000"
click at [1081, 438] on div at bounding box center [1065, 469] width 185 height 62
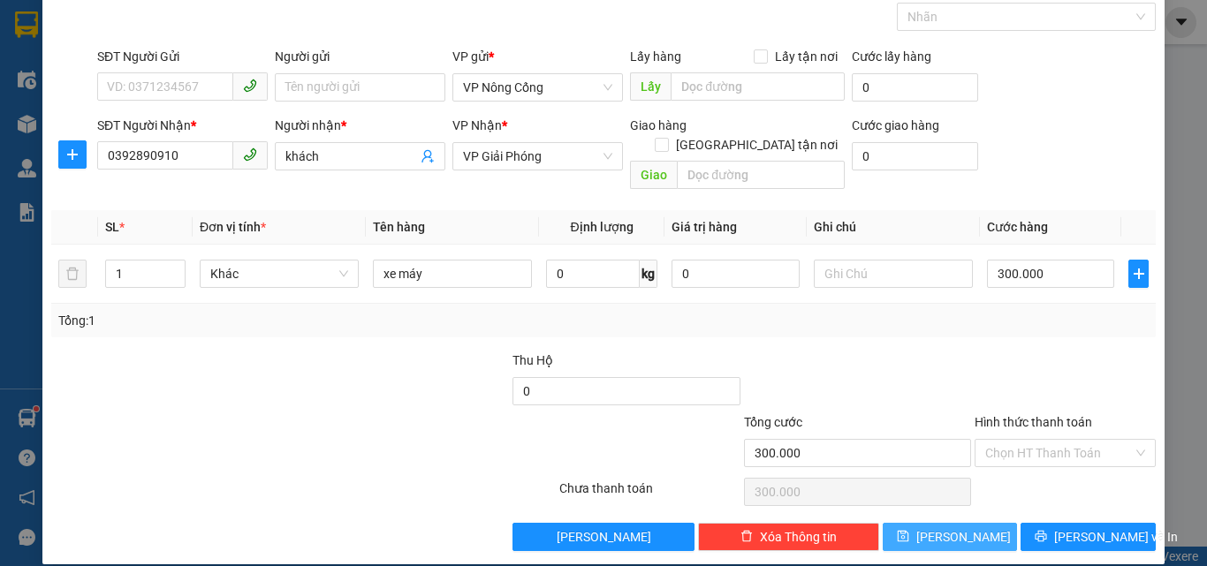
click at [979, 523] on button "[PERSON_NAME]" at bounding box center [950, 537] width 135 height 28
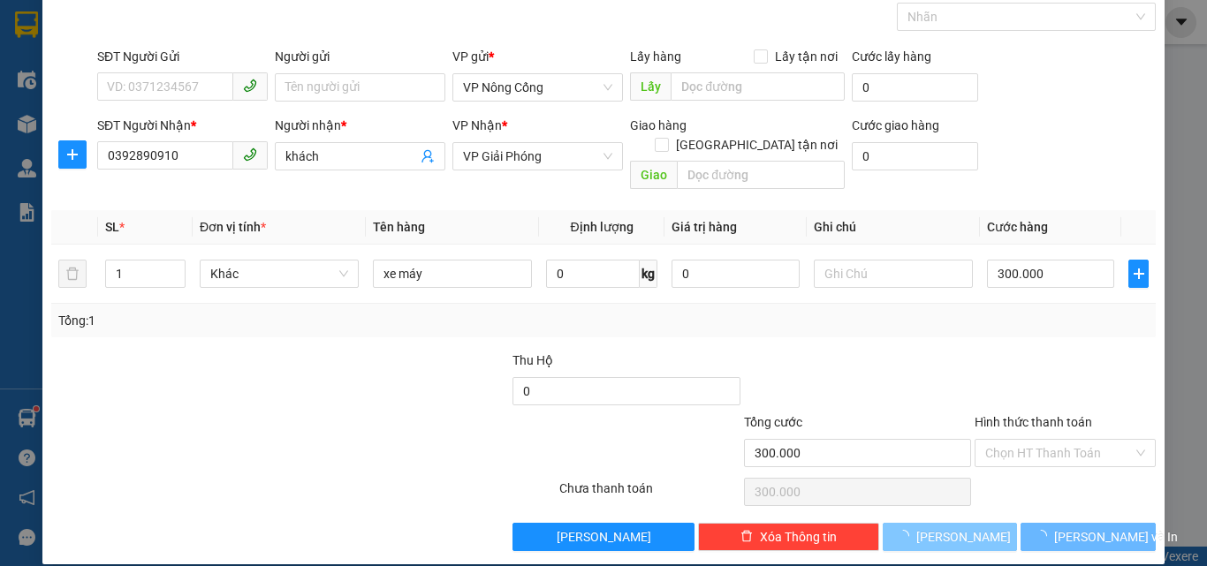
type input "0"
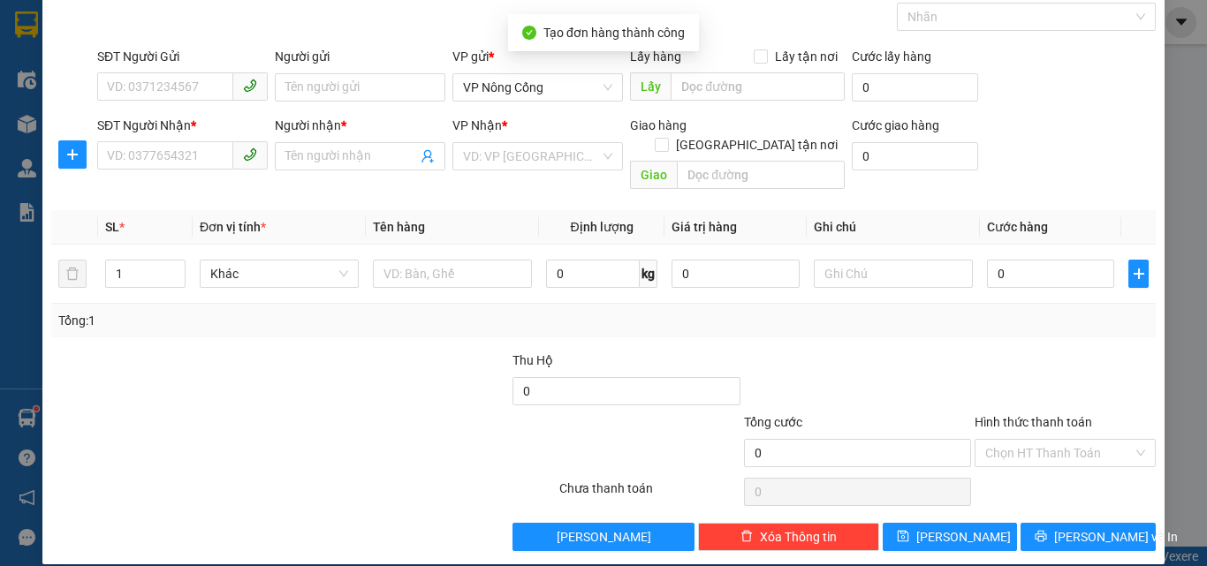
click at [1172, 79] on div "TẠO ĐƠN HÀNG Yêu cầu xuất hóa đơn điện tử Transit Pickup Surcharge Ids Transit …" at bounding box center [603, 283] width 1207 height 566
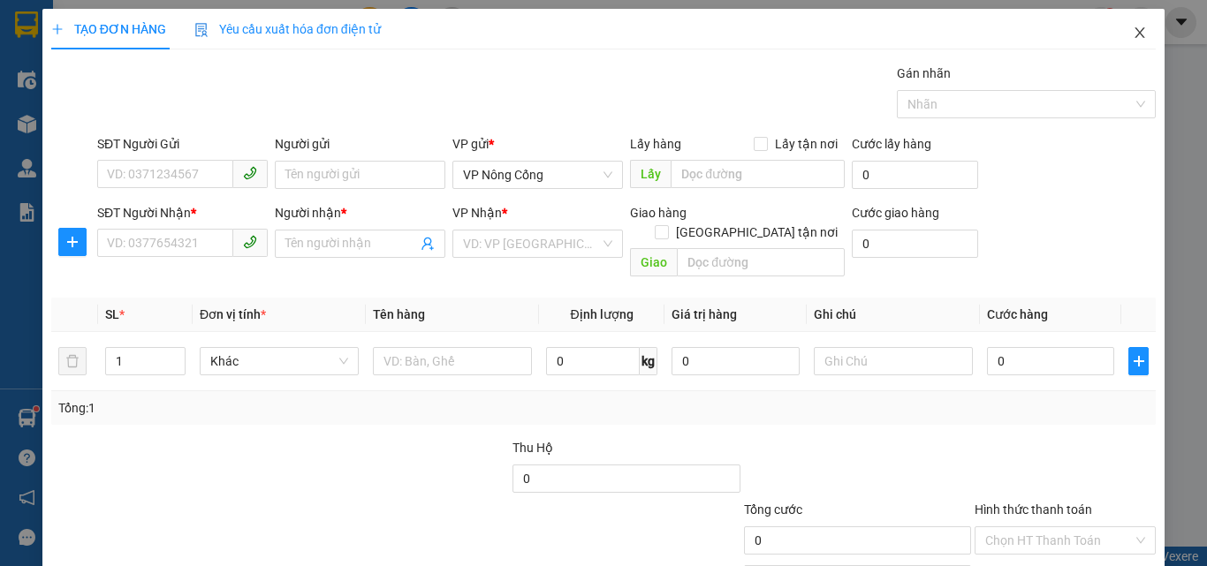
click at [1136, 33] on icon "close" at bounding box center [1141, 32] width 10 height 11
